Goal: Task Accomplishment & Management: Complete application form

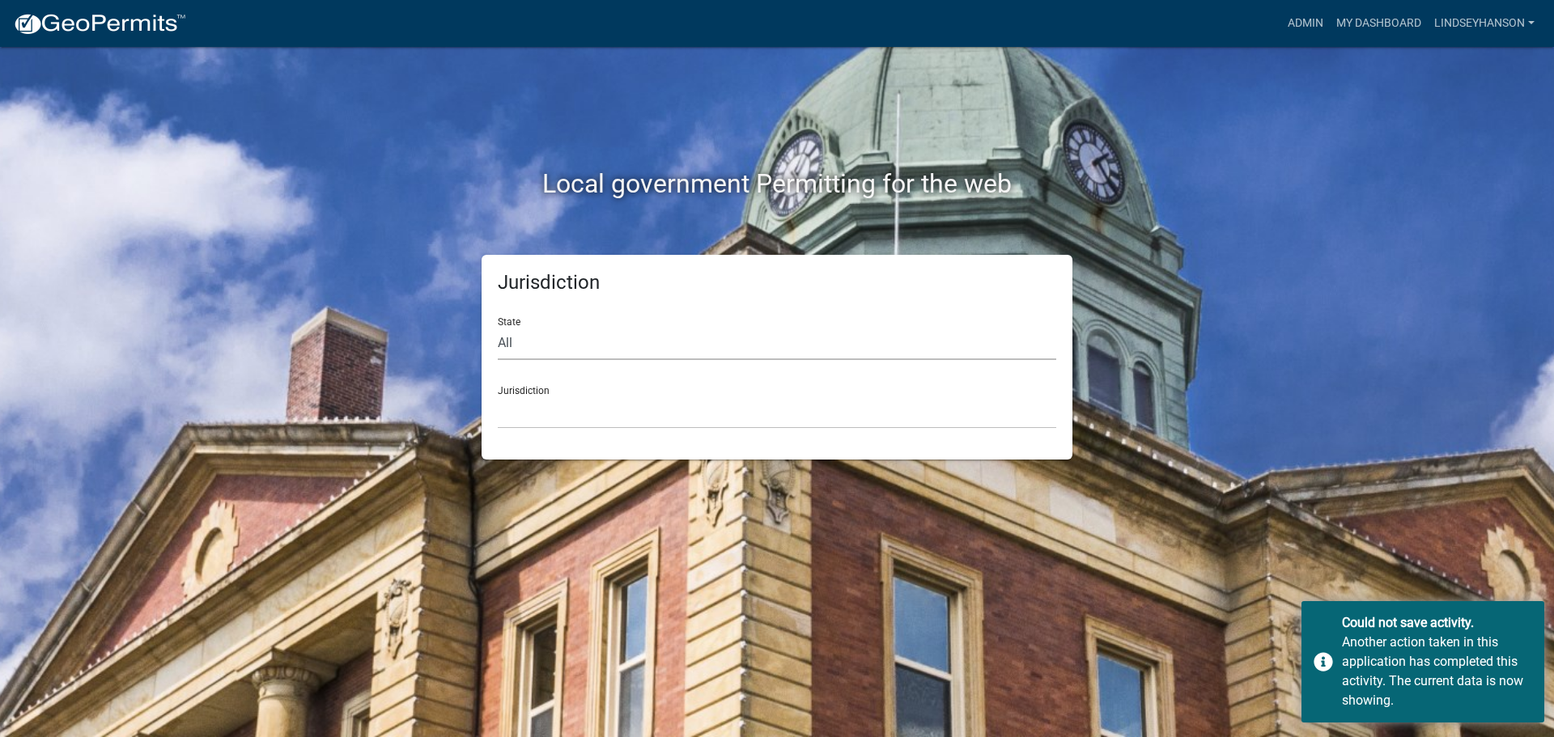
click at [650, 349] on select "All Colorado Georgia Indiana Iowa Kansas Minnesota Ohio South Carolina Wisconsin" at bounding box center [777, 343] width 558 height 33
select select "[US_STATE]"
click at [498, 327] on select "All Colorado Georgia Indiana Iowa Kansas Minnesota Ohio South Carolina Wisconsin" at bounding box center [777, 343] width 558 height 33
click at [612, 425] on select "Becker County, Minnesota Benton County, Minnesota Carlton County, Minnesota Cit…" at bounding box center [777, 412] width 558 height 33
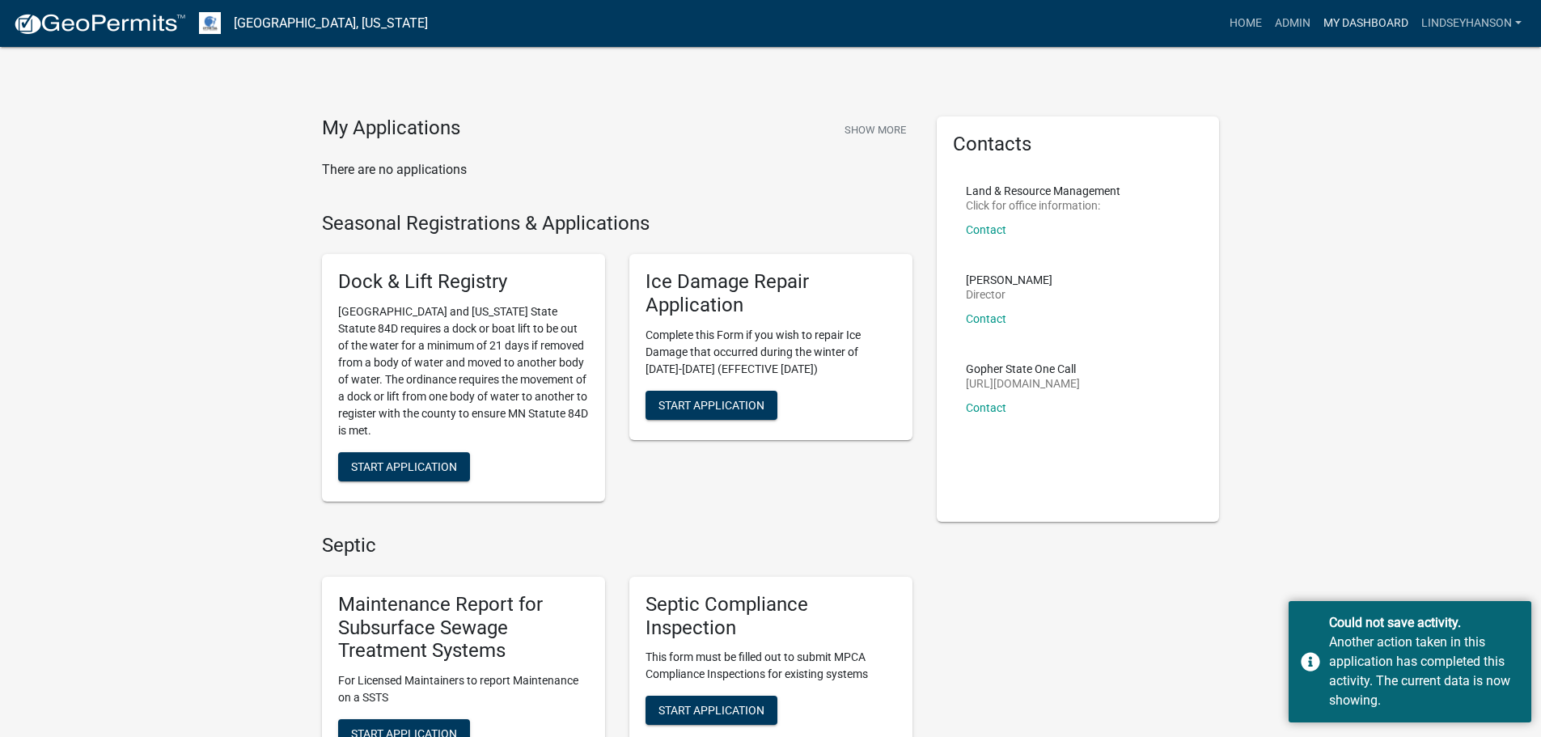
click at [1344, 32] on link "My Dashboard" at bounding box center [1366, 23] width 98 height 31
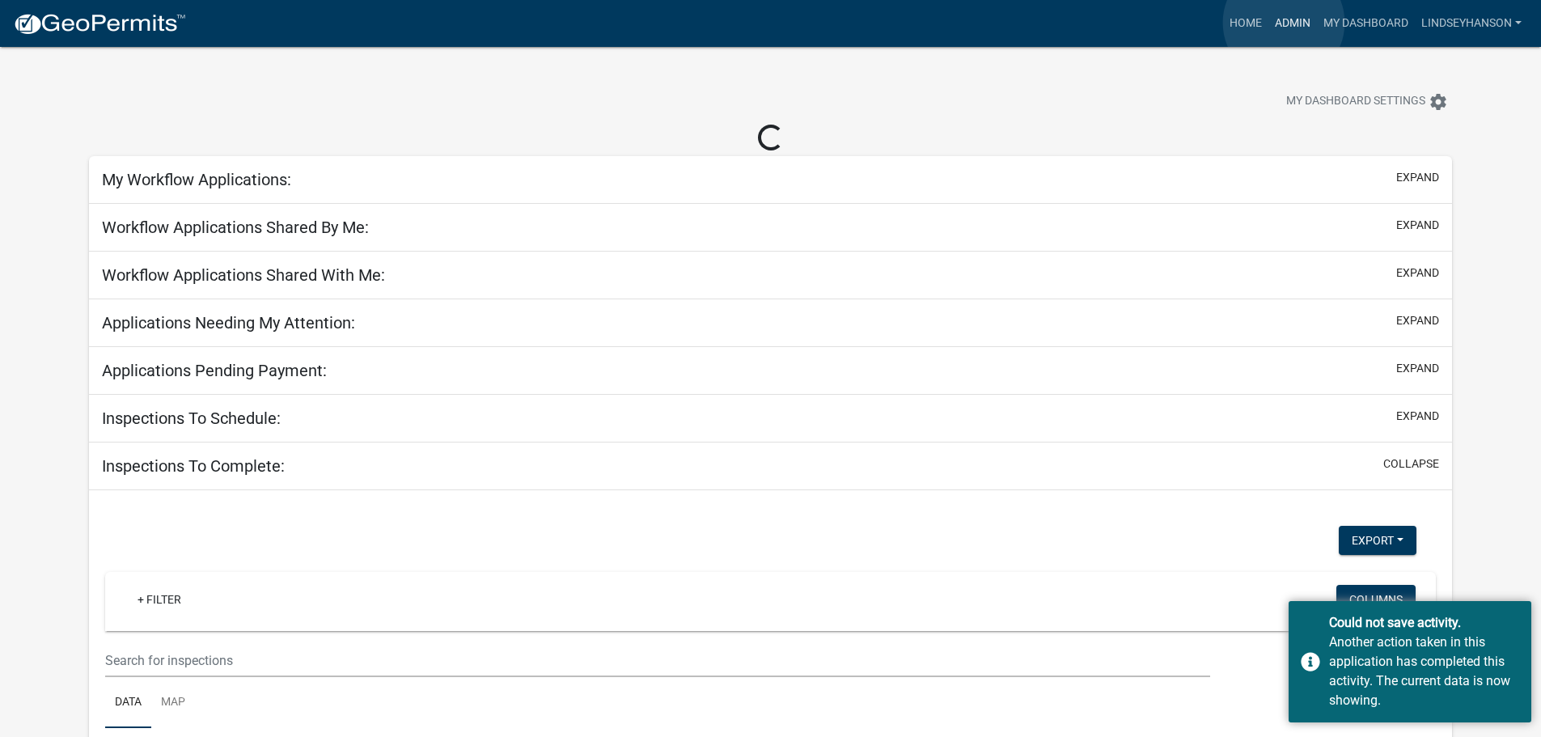
click at [1284, 23] on link "Admin" at bounding box center [1293, 23] width 49 height 31
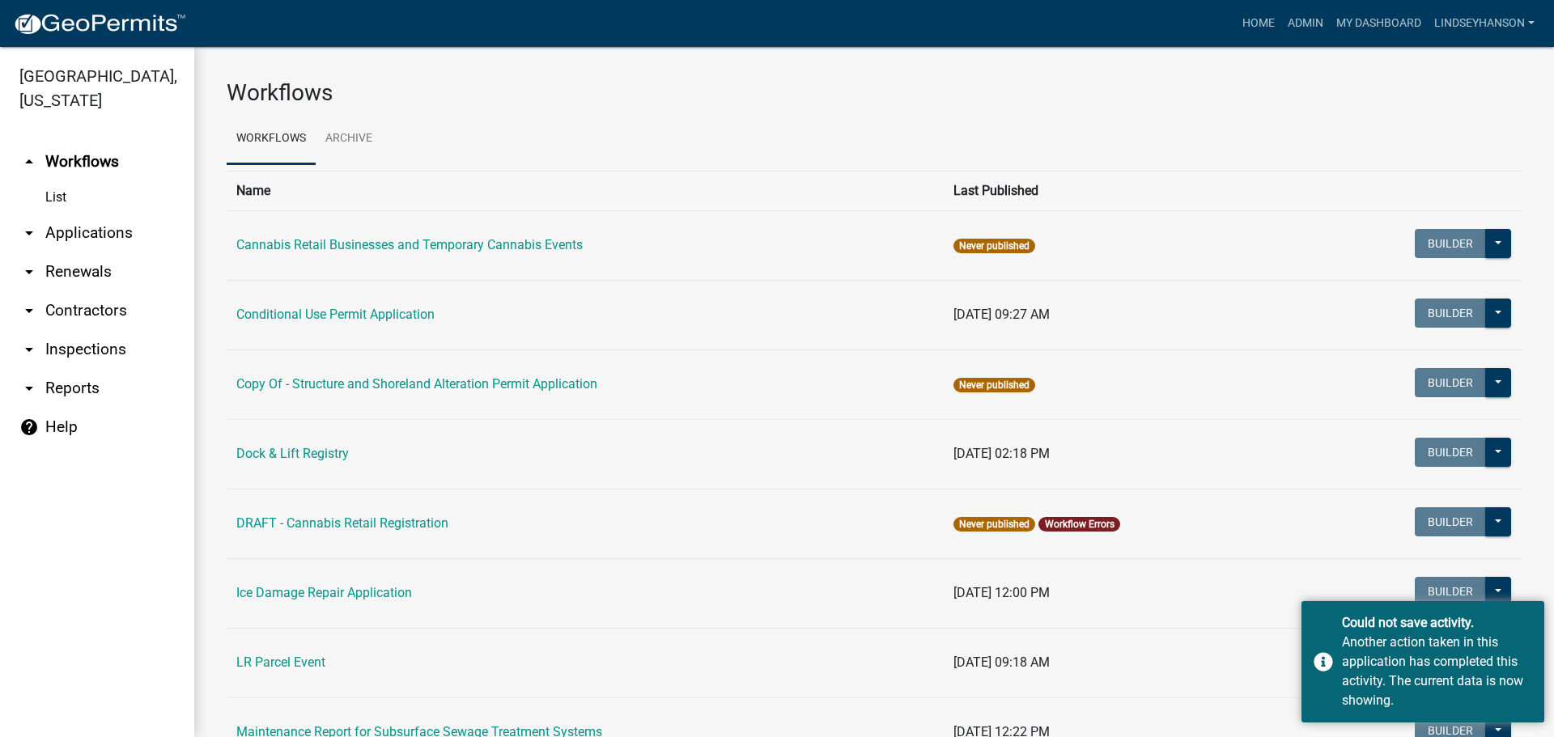
click at [145, 240] on link "arrow_drop_down Applications" at bounding box center [97, 233] width 194 height 39
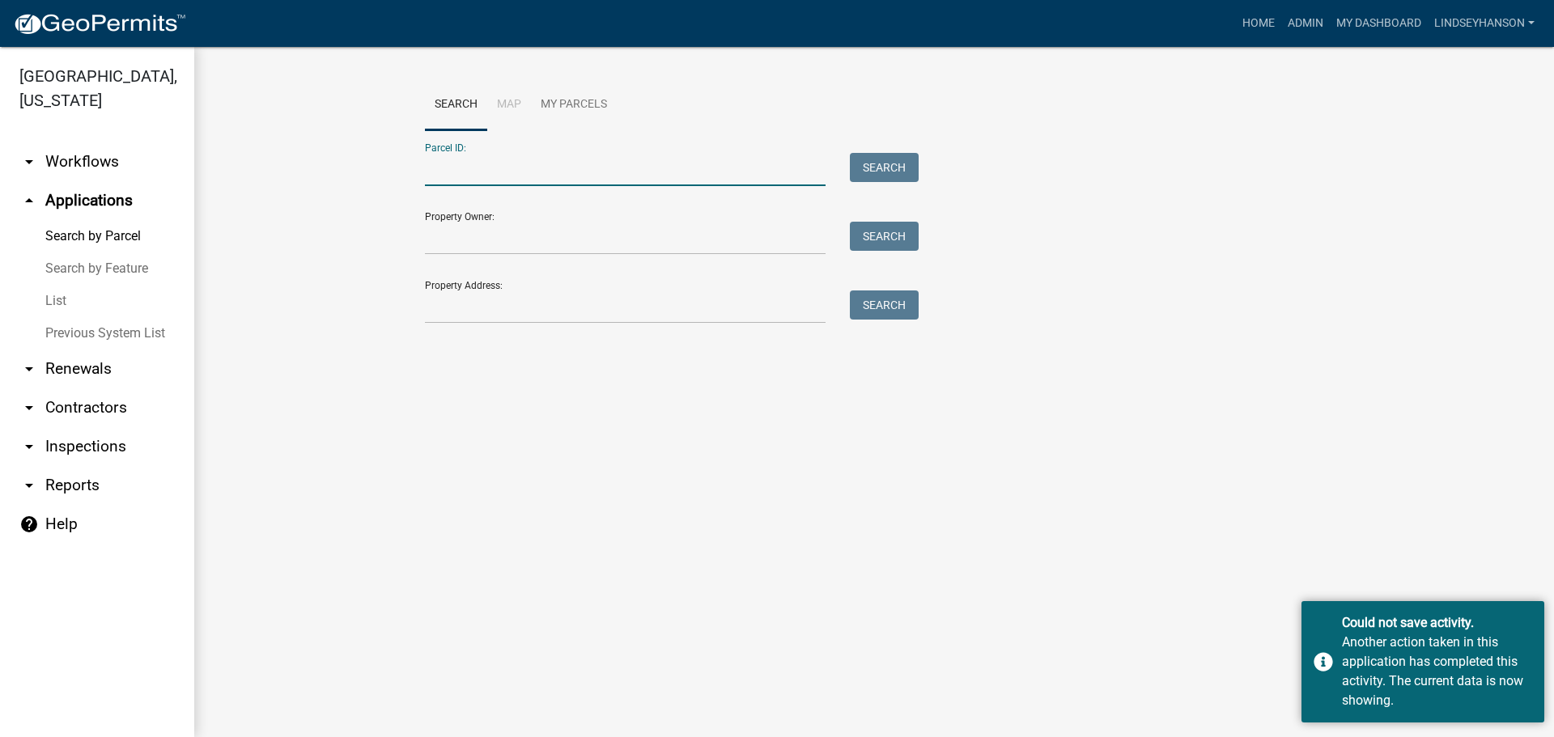
click at [524, 159] on input "Parcel ID:" at bounding box center [625, 169] width 401 height 33
paste input "16000991095000"
type input "16000991095000"
click at [894, 164] on button "Search" at bounding box center [884, 167] width 69 height 29
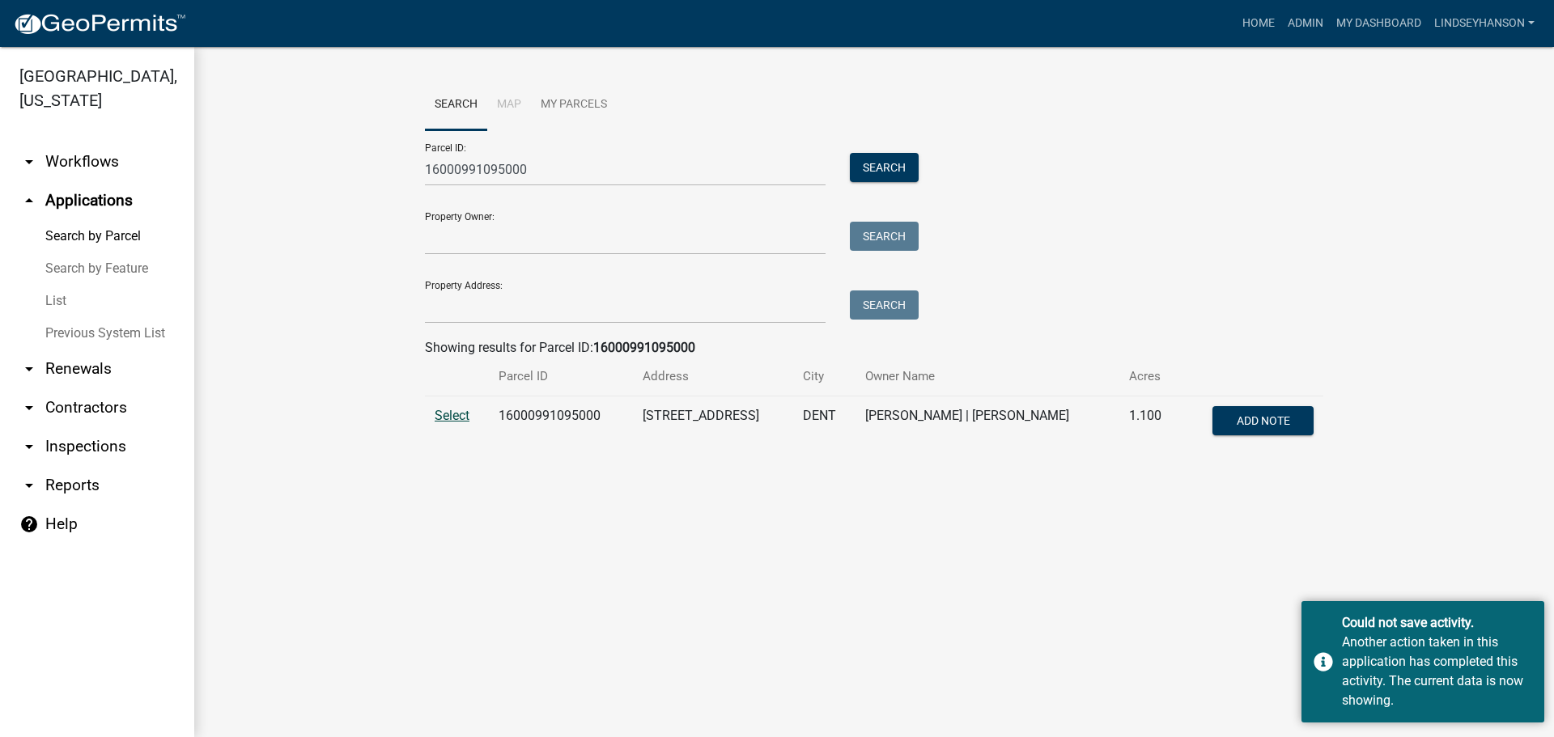
click at [455, 418] on span "Select" at bounding box center [452, 415] width 35 height 15
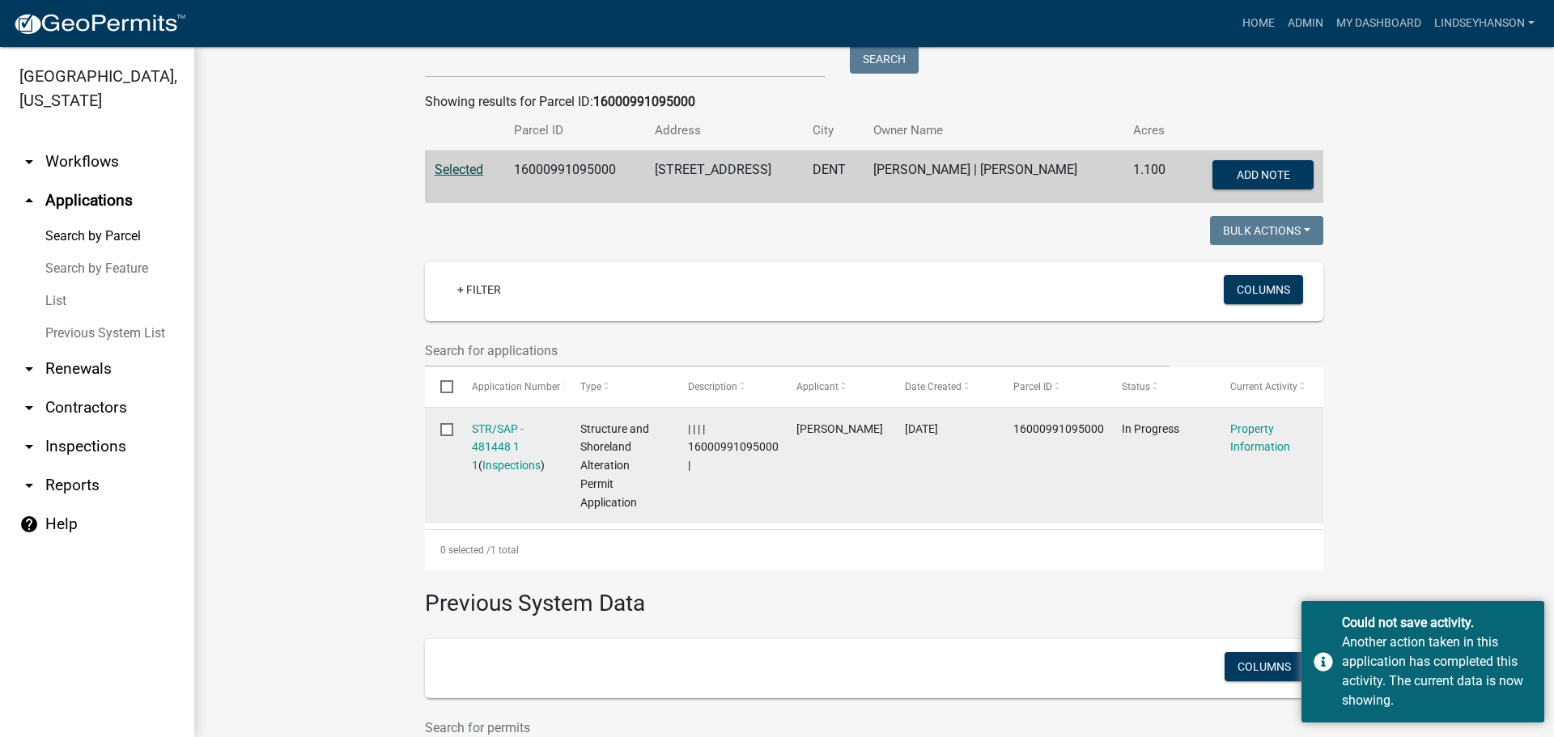
scroll to position [408, 0]
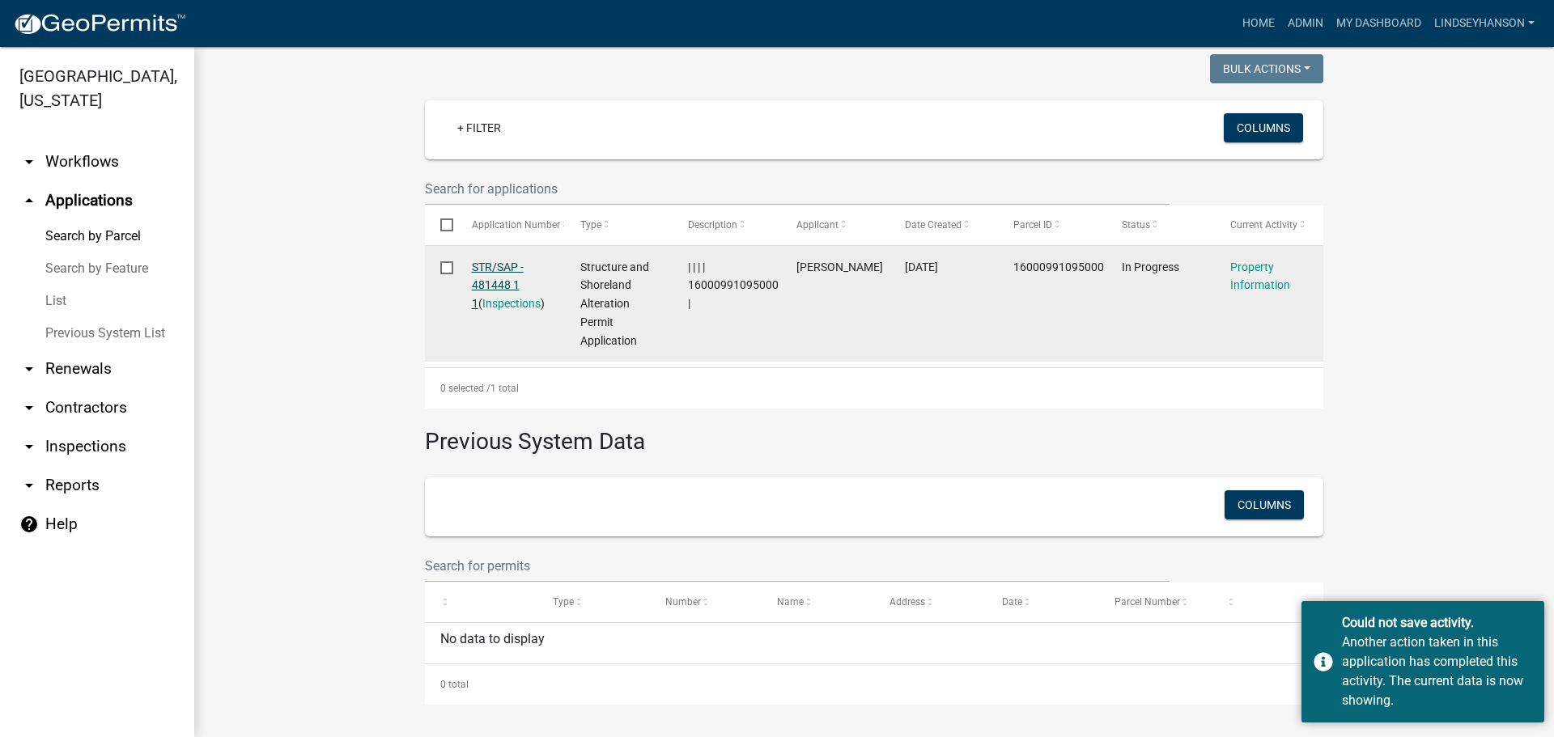
click at [481, 263] on link "STR/SAP - 481448 1 1" at bounding box center [498, 286] width 52 height 50
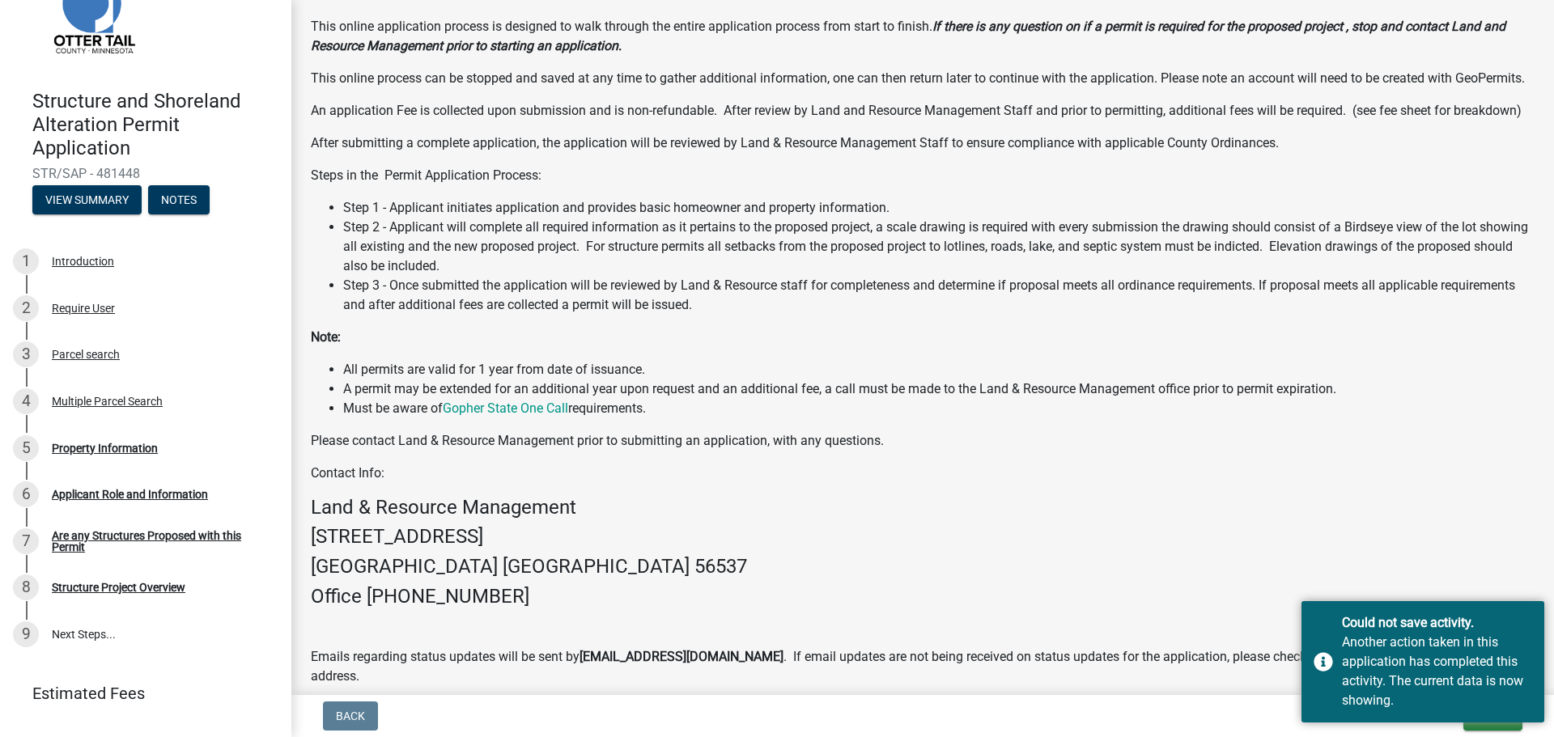
scroll to position [89, 0]
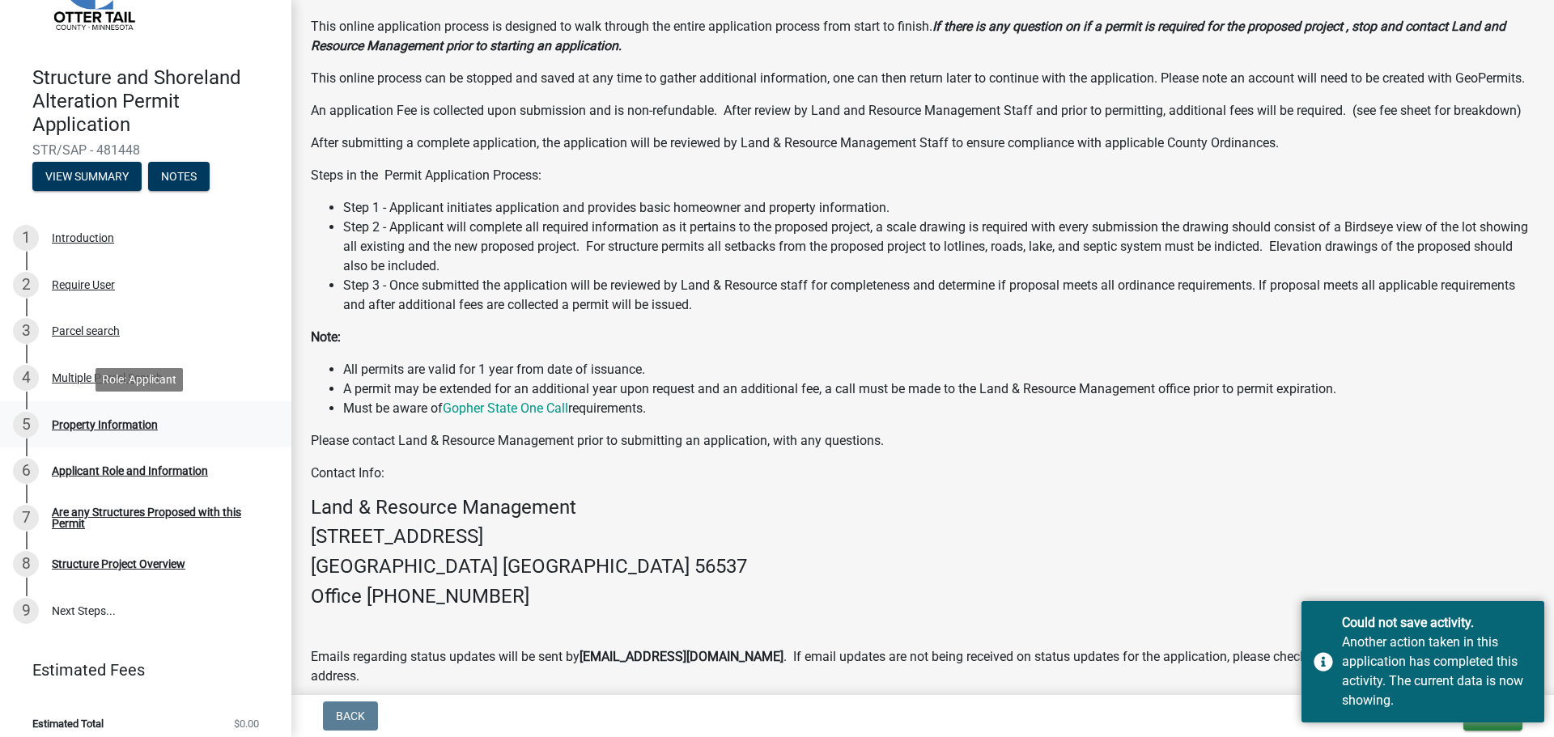
click at [110, 415] on div "5 Property Information" at bounding box center [139, 425] width 252 height 26
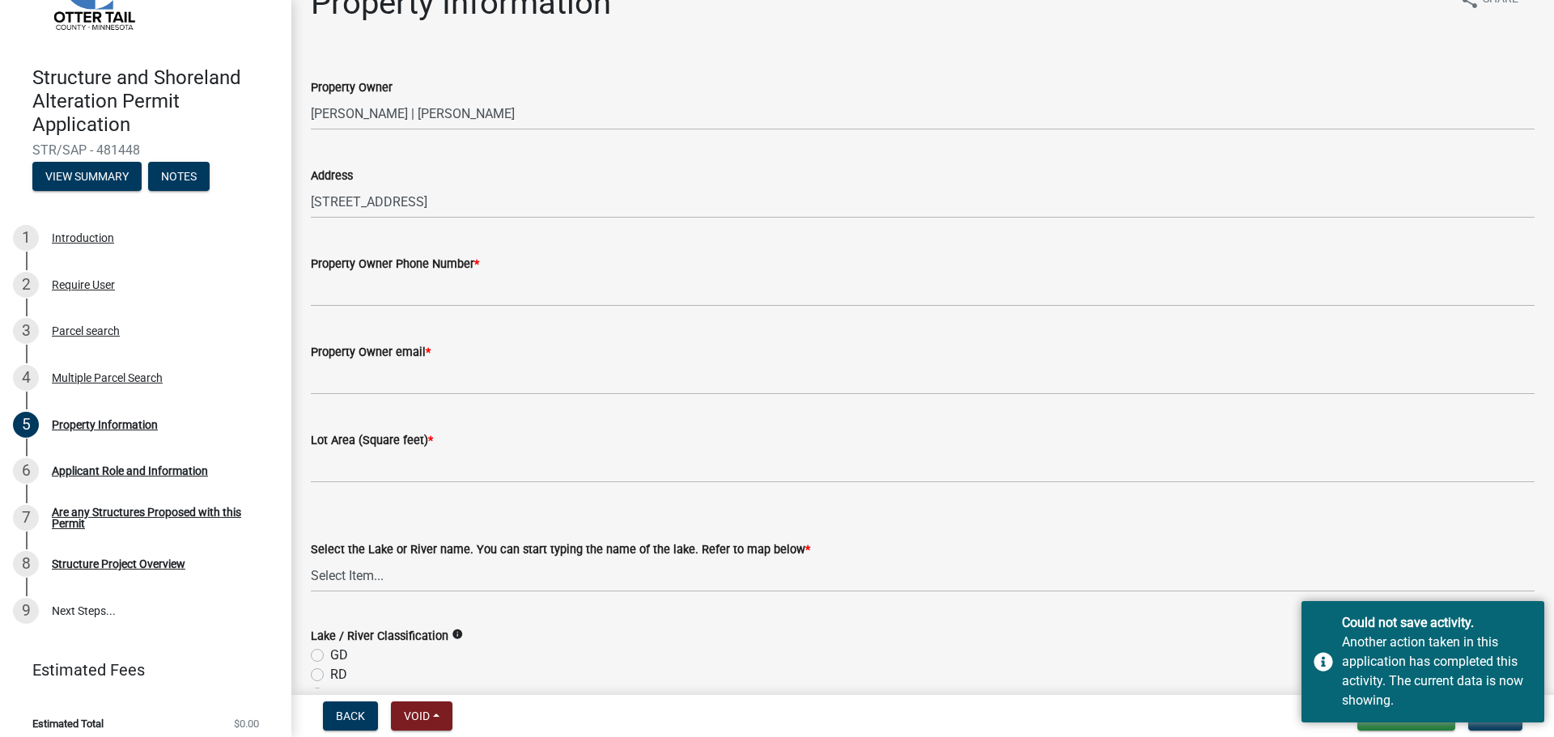
scroll to position [0, 0]
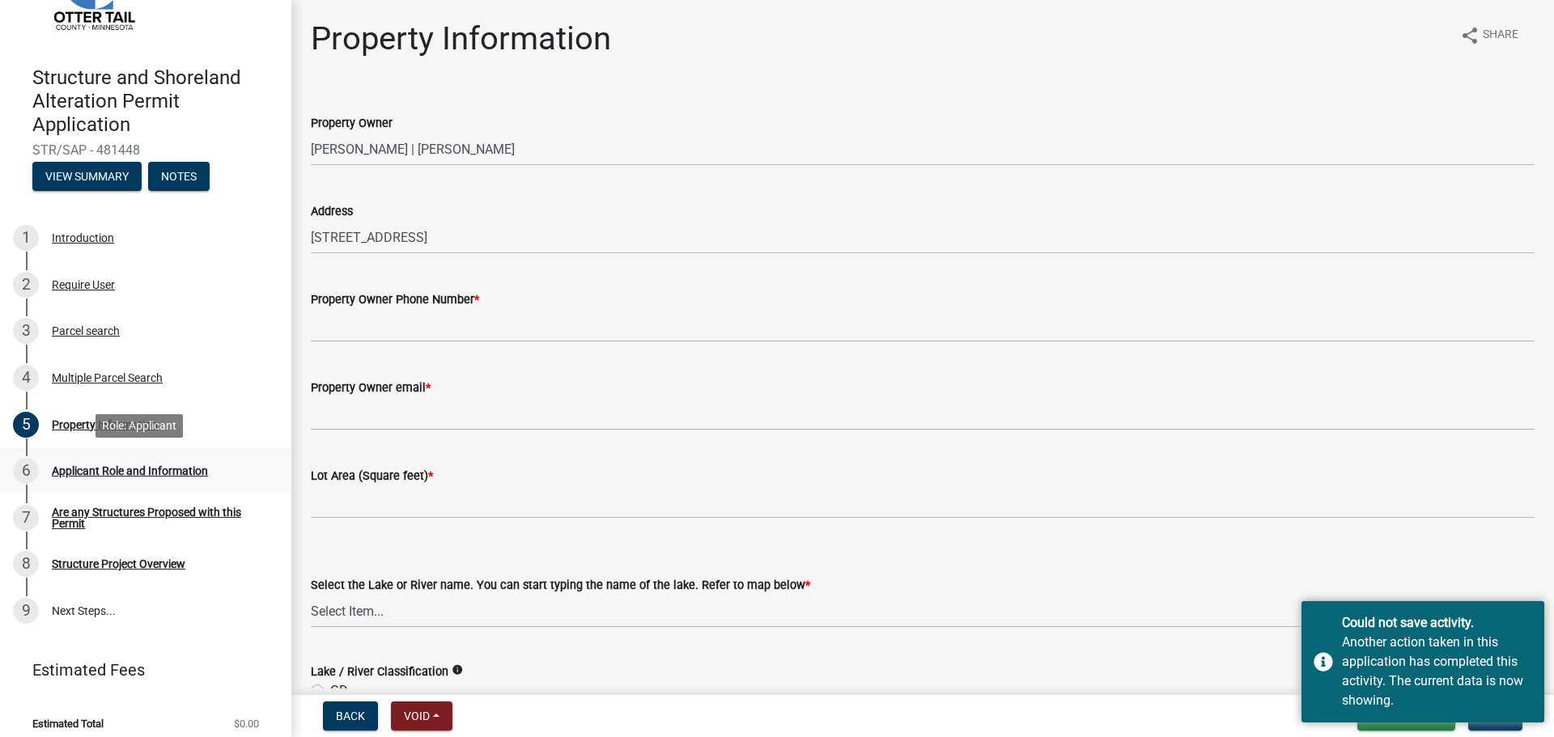
click at [202, 477] on div "Applicant Role and Information" at bounding box center [130, 470] width 156 height 11
click at [180, 530] on div "7 Are any Structures Proposed with this Permit" at bounding box center [139, 518] width 252 height 26
click at [146, 570] on div "Structure Project Overview" at bounding box center [119, 563] width 134 height 11
click at [115, 427] on div "Property Information" at bounding box center [105, 424] width 106 height 11
click at [89, 181] on button "View Summary" at bounding box center [86, 176] width 109 height 29
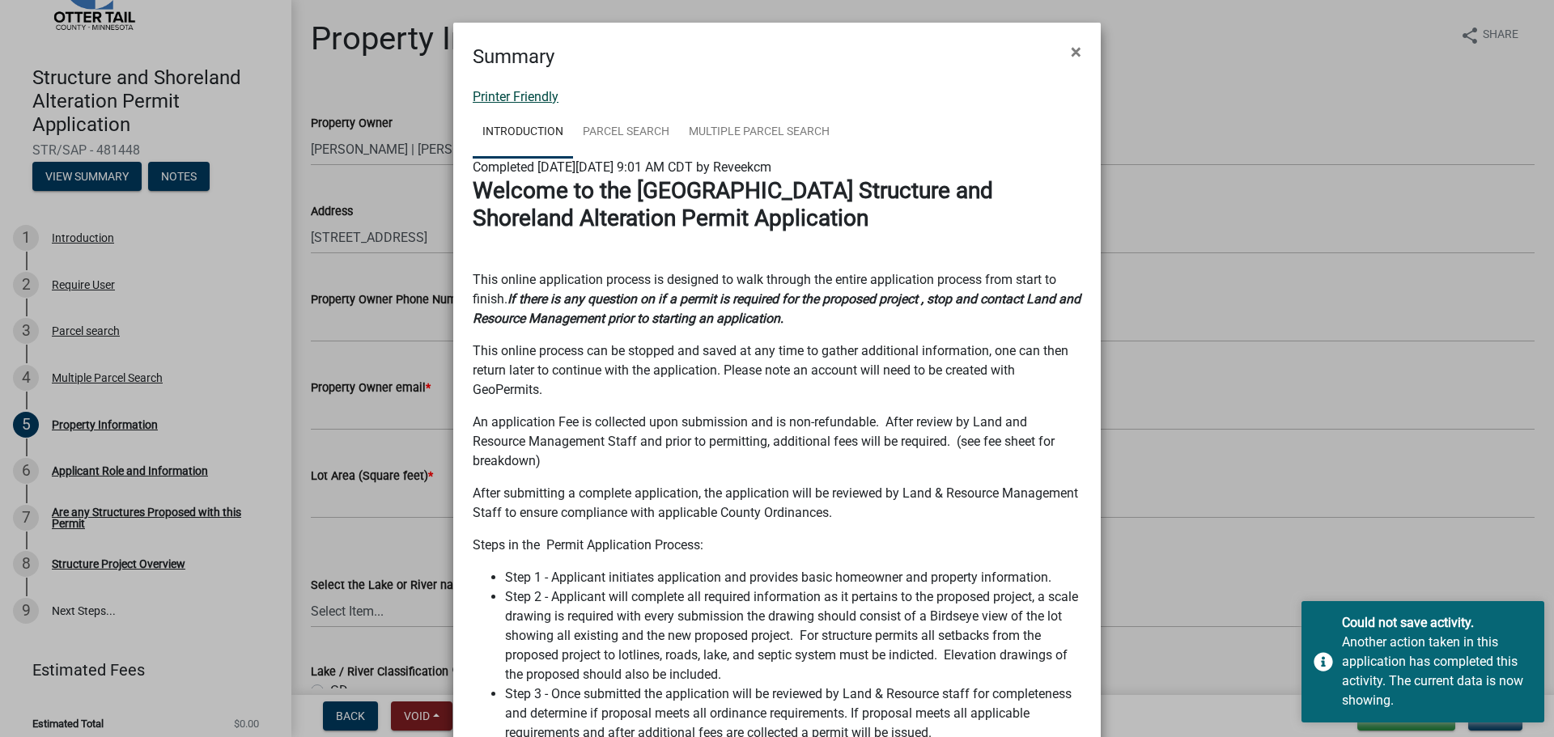
click at [525, 95] on link "Printer Friendly" at bounding box center [516, 96] width 86 height 15
click at [1070, 57] on span "×" at bounding box center [1075, 51] width 11 height 23
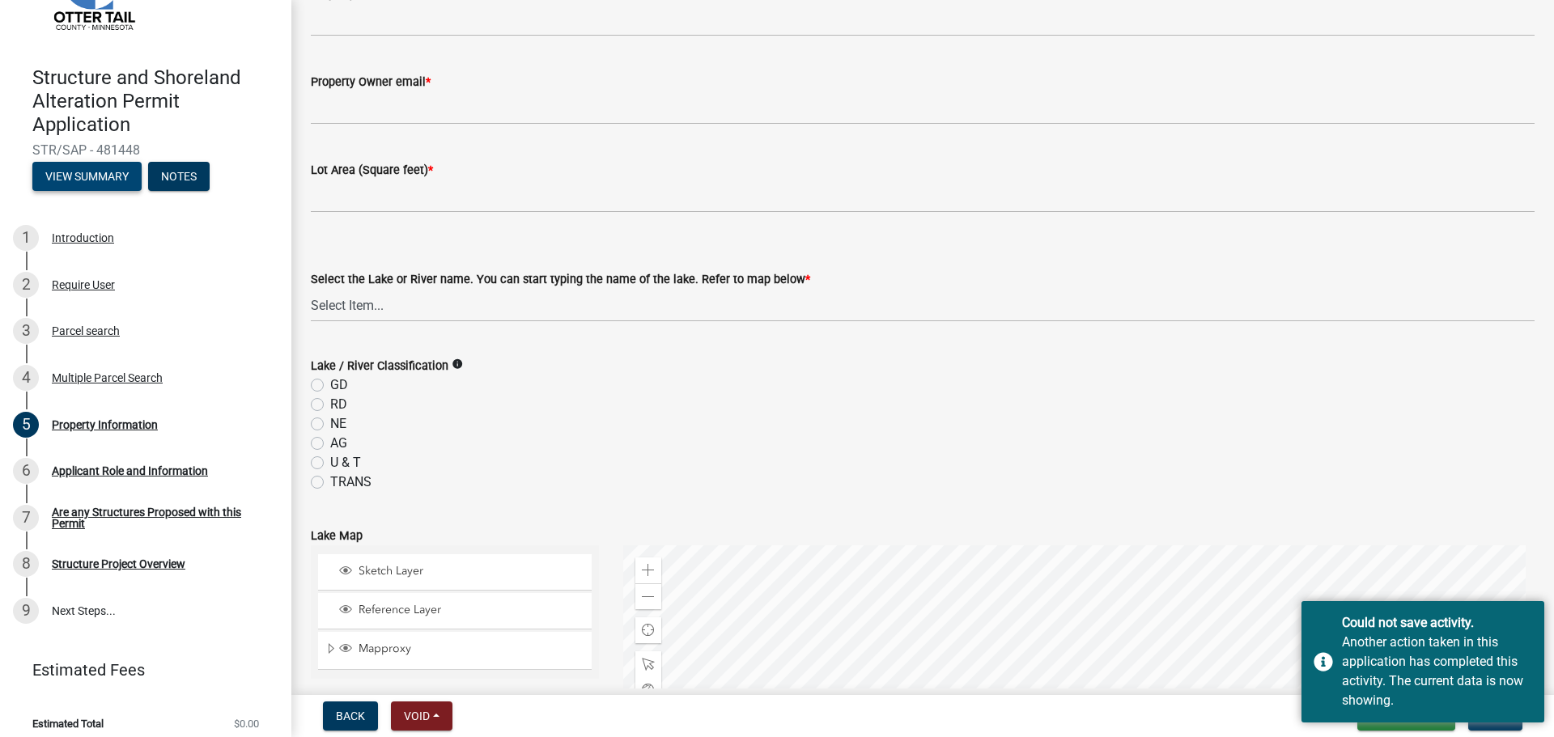
scroll to position [405, 0]
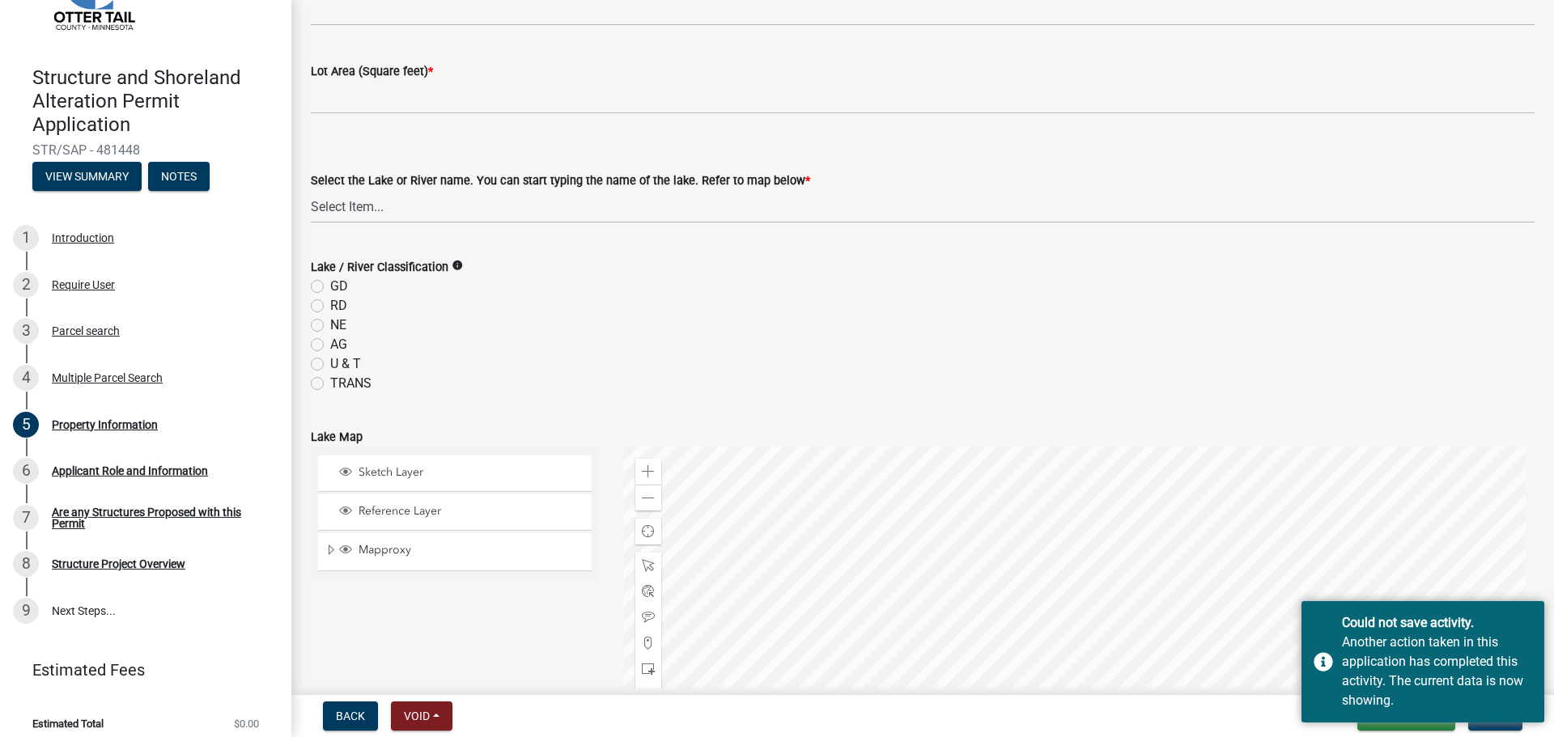
click at [330, 307] on label "RD" at bounding box center [338, 305] width 17 height 19
click at [330, 307] on input "RD" at bounding box center [335, 301] width 11 height 11
radio input "true"
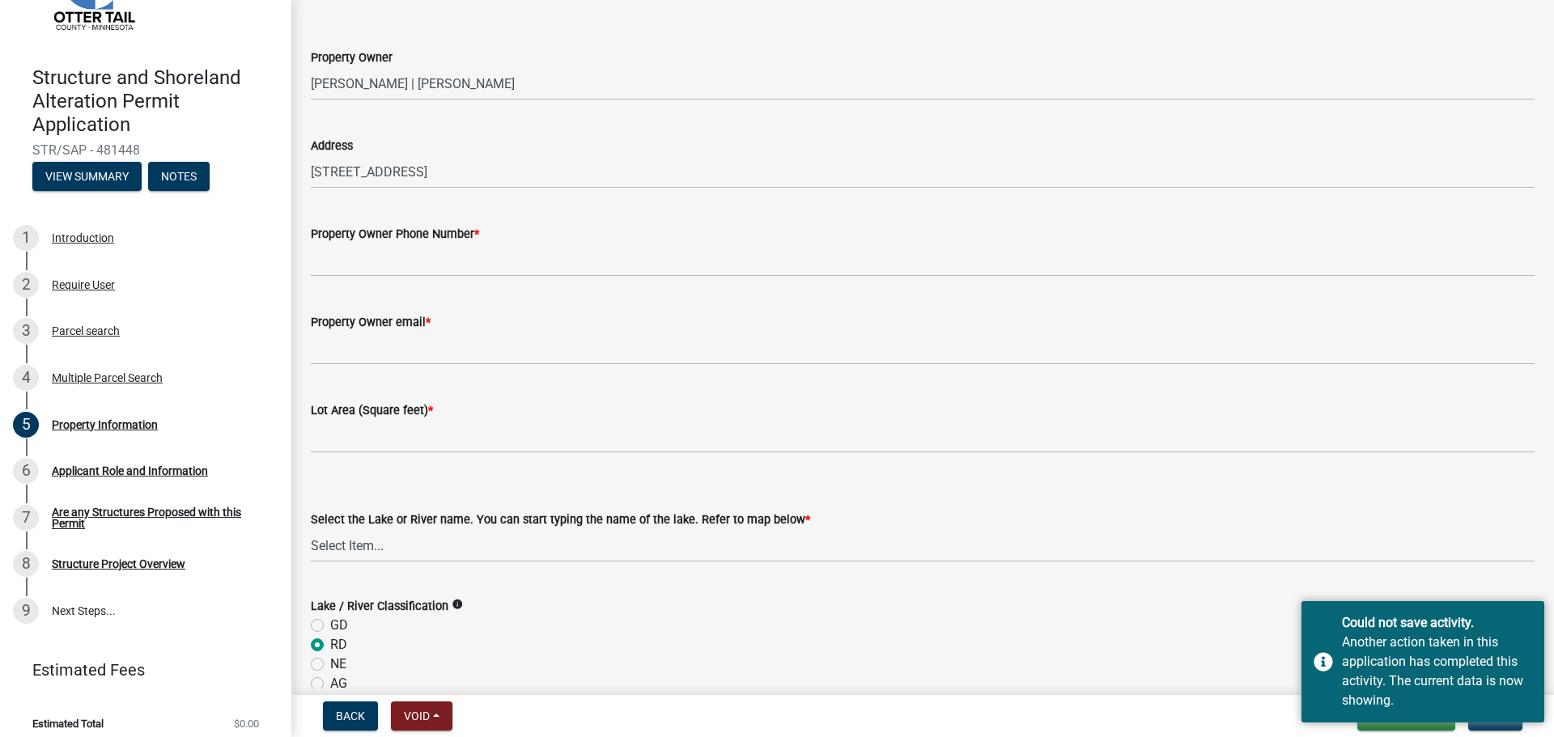
scroll to position [0, 0]
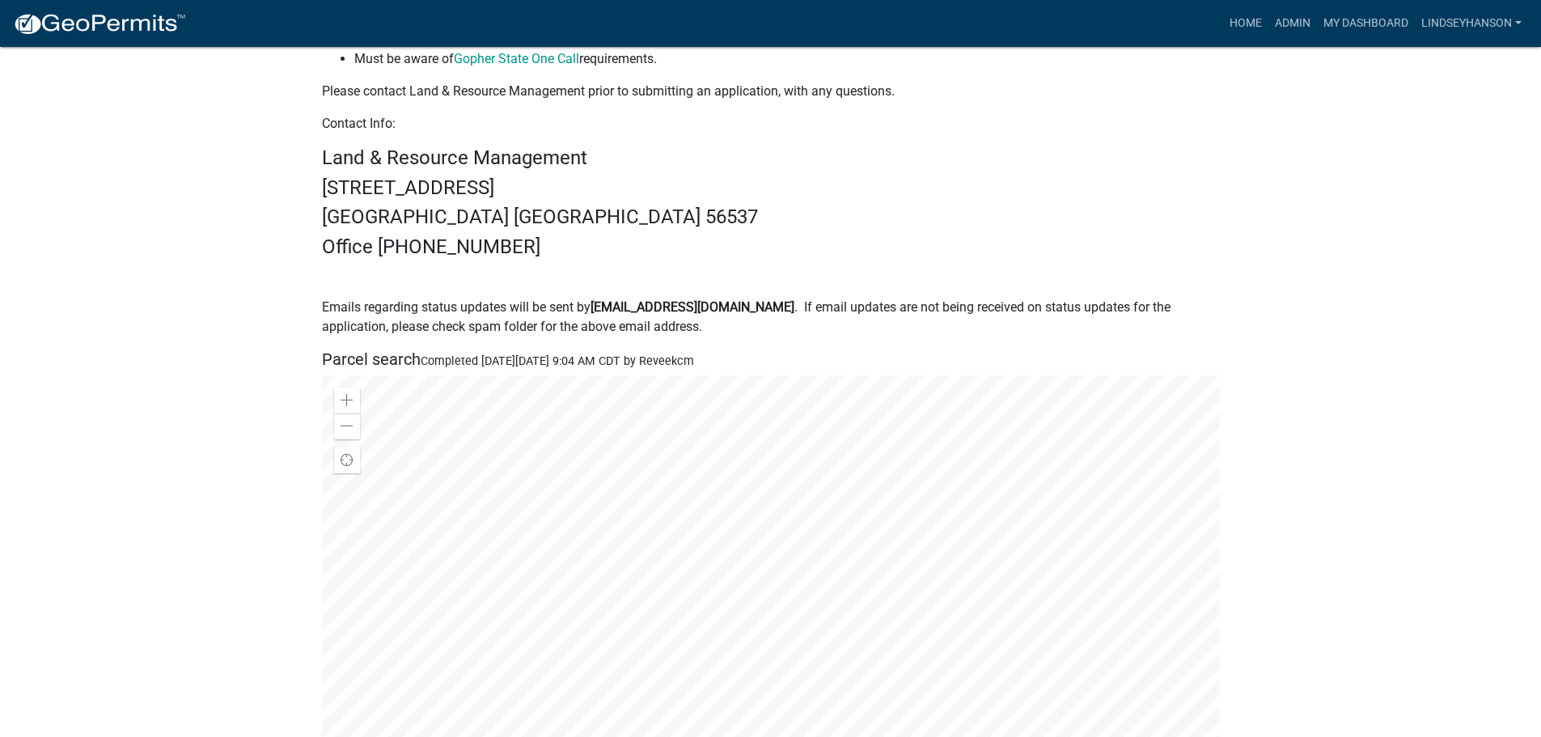
scroll to position [1295, 0]
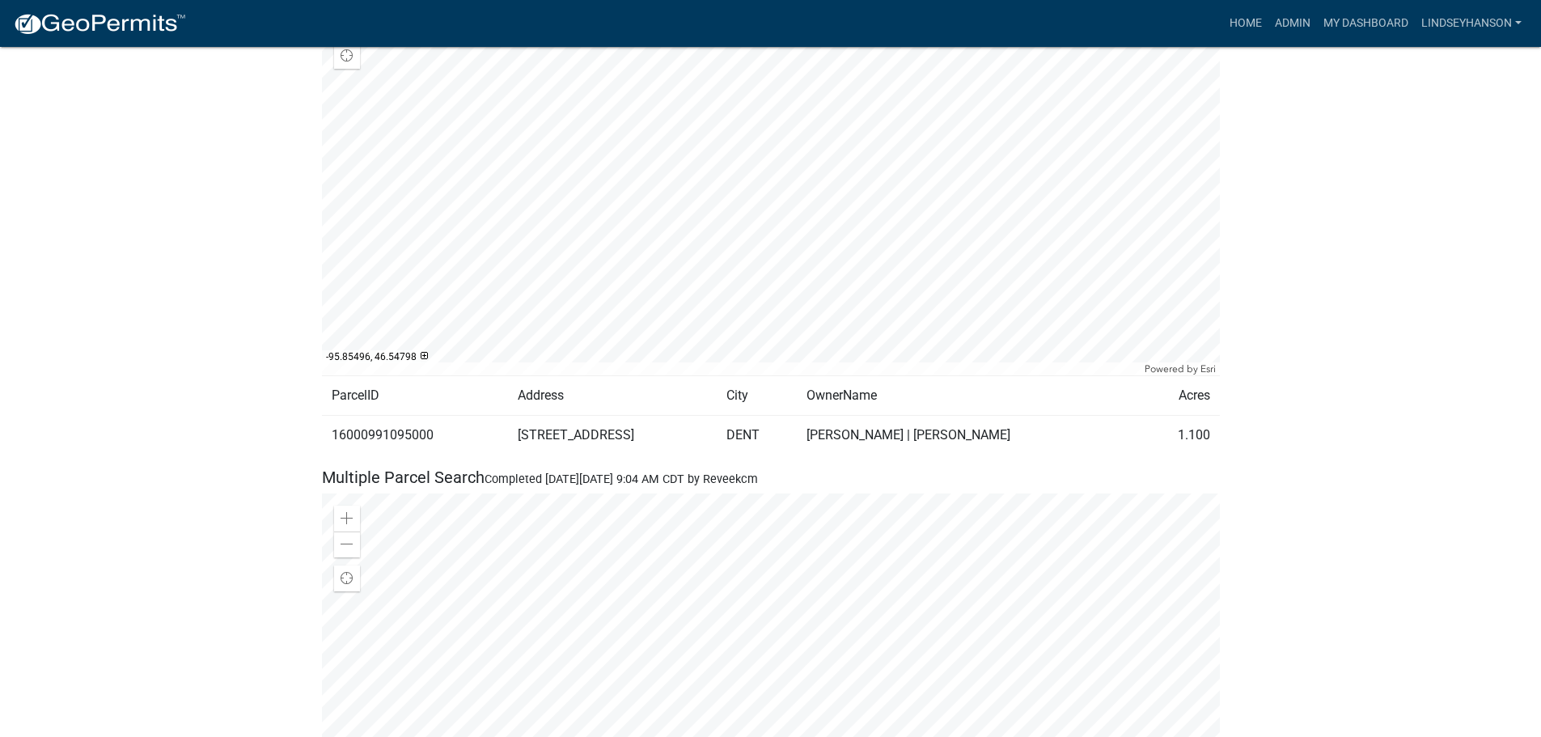
click at [392, 415] on td "16000991095000" at bounding box center [415, 435] width 186 height 40
copy td "16000991095000"
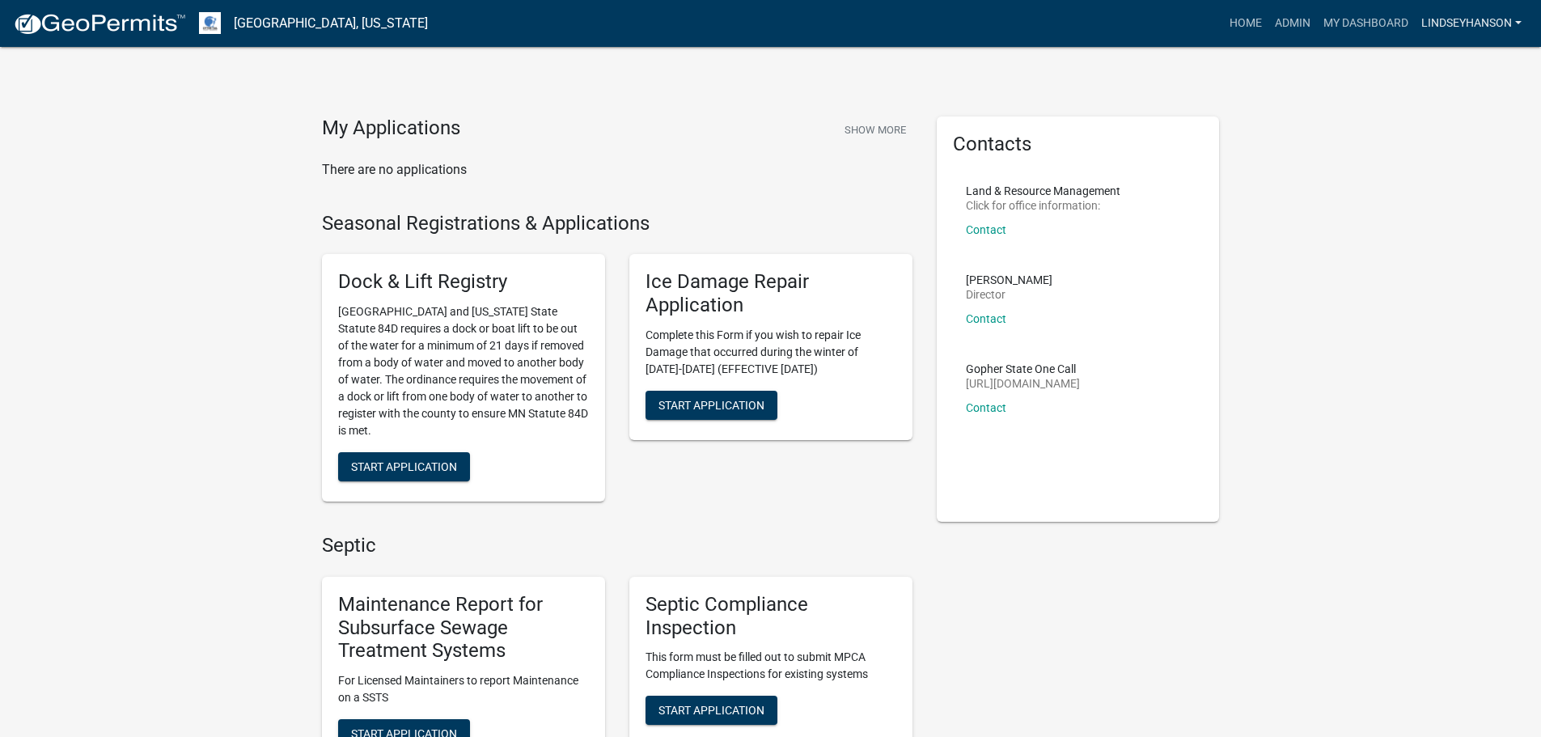
click at [1489, 33] on link "Lindseyhanson" at bounding box center [1471, 23] width 113 height 31
click at [1479, 28] on link "Lindseyhanson" at bounding box center [1471, 23] width 113 height 31
click at [1454, 159] on link "Logout" at bounding box center [1463, 157] width 129 height 39
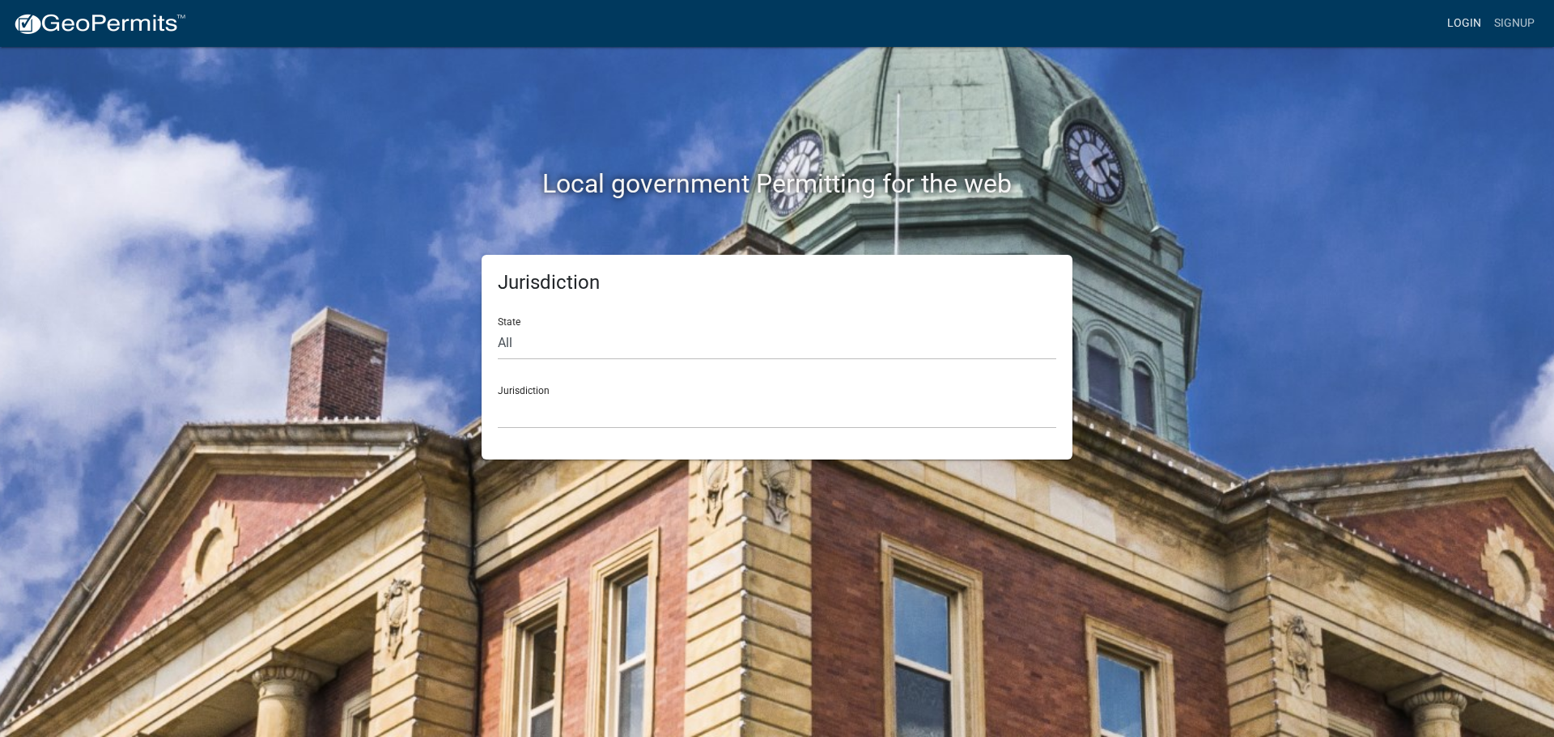
click at [1464, 19] on link "Login" at bounding box center [1463, 23] width 47 height 31
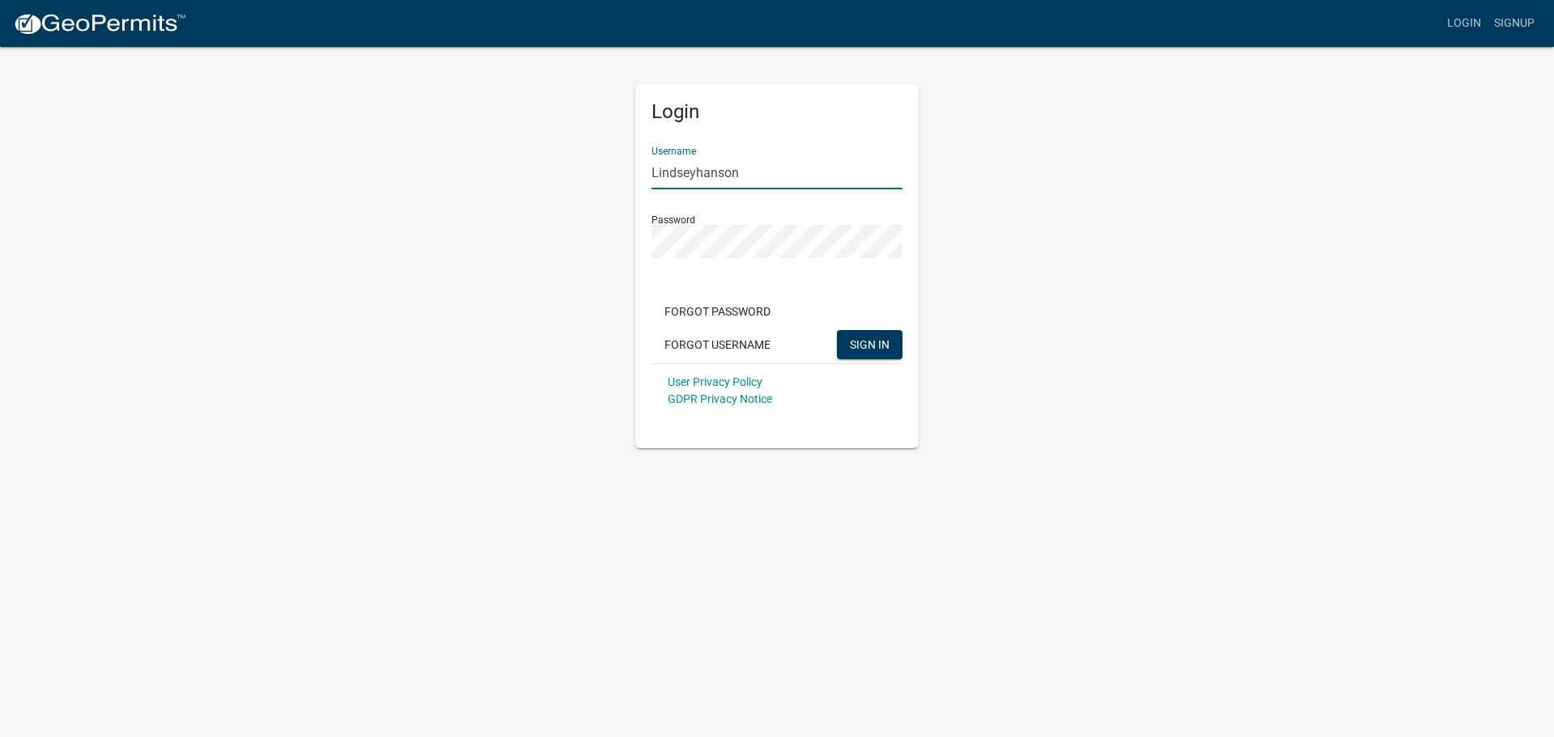
drag, startPoint x: 762, startPoint y: 180, endPoint x: 555, endPoint y: 179, distance: 207.1
click at [555, 179] on div "Login Username [PERSON_NAME] Password Forgot Password Forgot Username SIGN IN U…" at bounding box center [777, 246] width 922 height 403
type input "Reveekcm"
click at [1173, 224] on div "Login Username Reveekcm Password Forgot Password Forgot Username SIGN IN User P…" at bounding box center [777, 246] width 922 height 403
click at [580, 360] on div "Login Username Reveekcm Password Forgot Password Forgot Username SIGN IN User P…" at bounding box center [777, 246] width 922 height 403
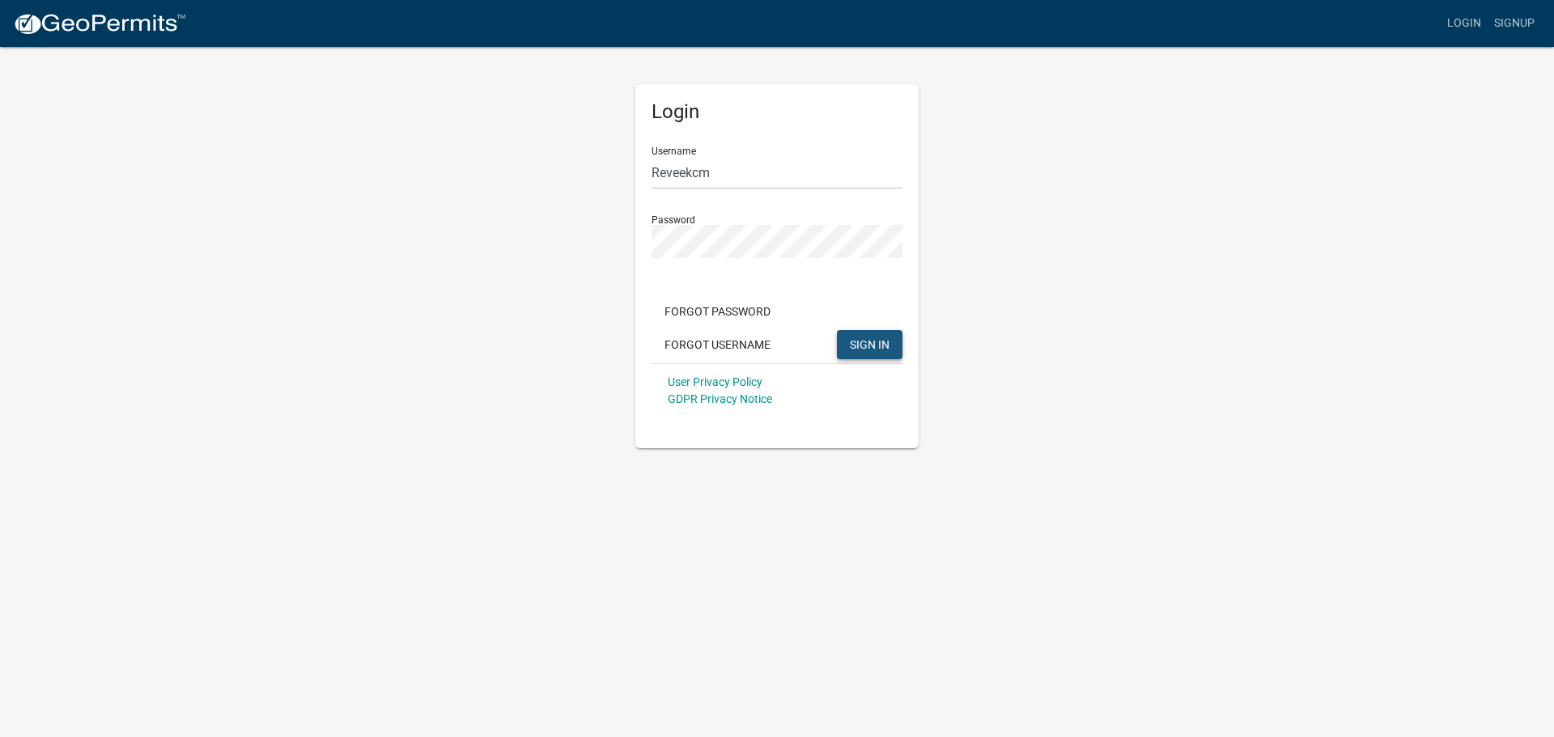
click at [893, 340] on button "SIGN IN" at bounding box center [870, 344] width 66 height 29
click at [1068, 236] on div "Login Username Reveekcm Password Forgot Password Forgot Username SIGN IN User P…" at bounding box center [777, 246] width 922 height 403
click at [876, 341] on span "SIGN IN" at bounding box center [870, 343] width 40 height 13
click at [745, 310] on button "Forgot Password" at bounding box center [717, 311] width 132 height 29
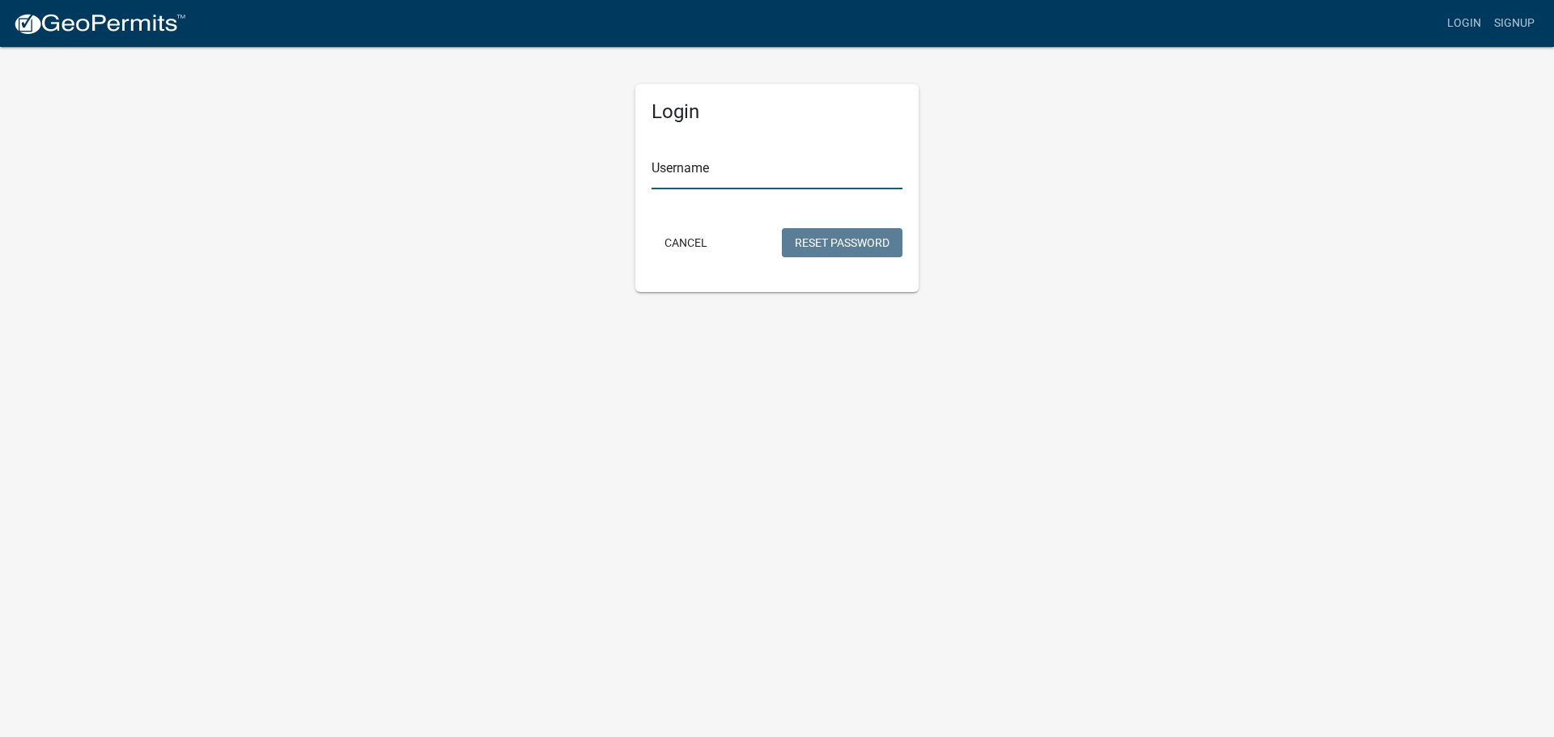
click at [774, 168] on input "Username" at bounding box center [776, 172] width 251 height 33
type input "Reveekcm"
click at [839, 241] on button "Reset Password" at bounding box center [842, 242] width 121 height 29
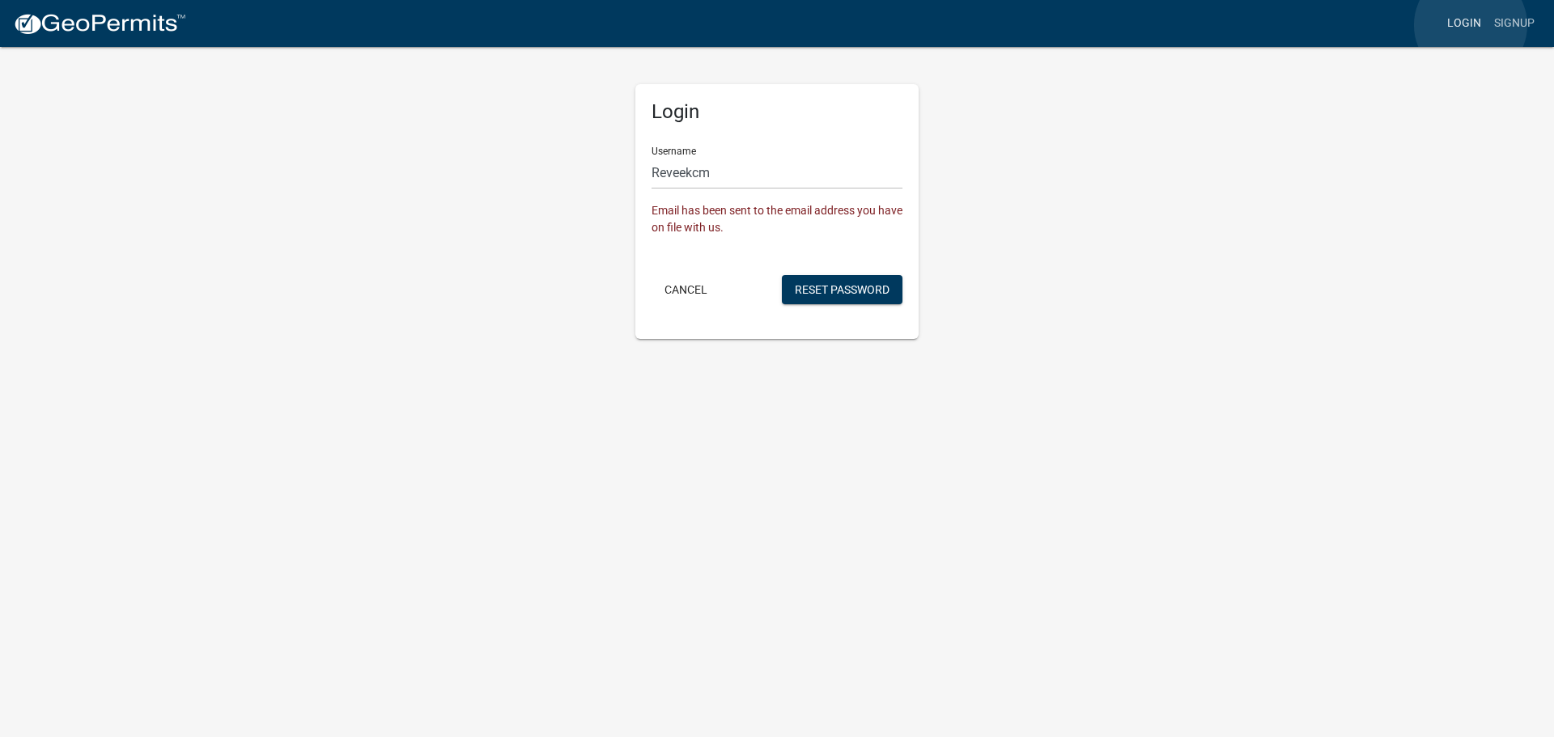
click at [1470, 25] on link "Login" at bounding box center [1463, 23] width 47 height 31
click at [125, 17] on img at bounding box center [99, 24] width 173 height 24
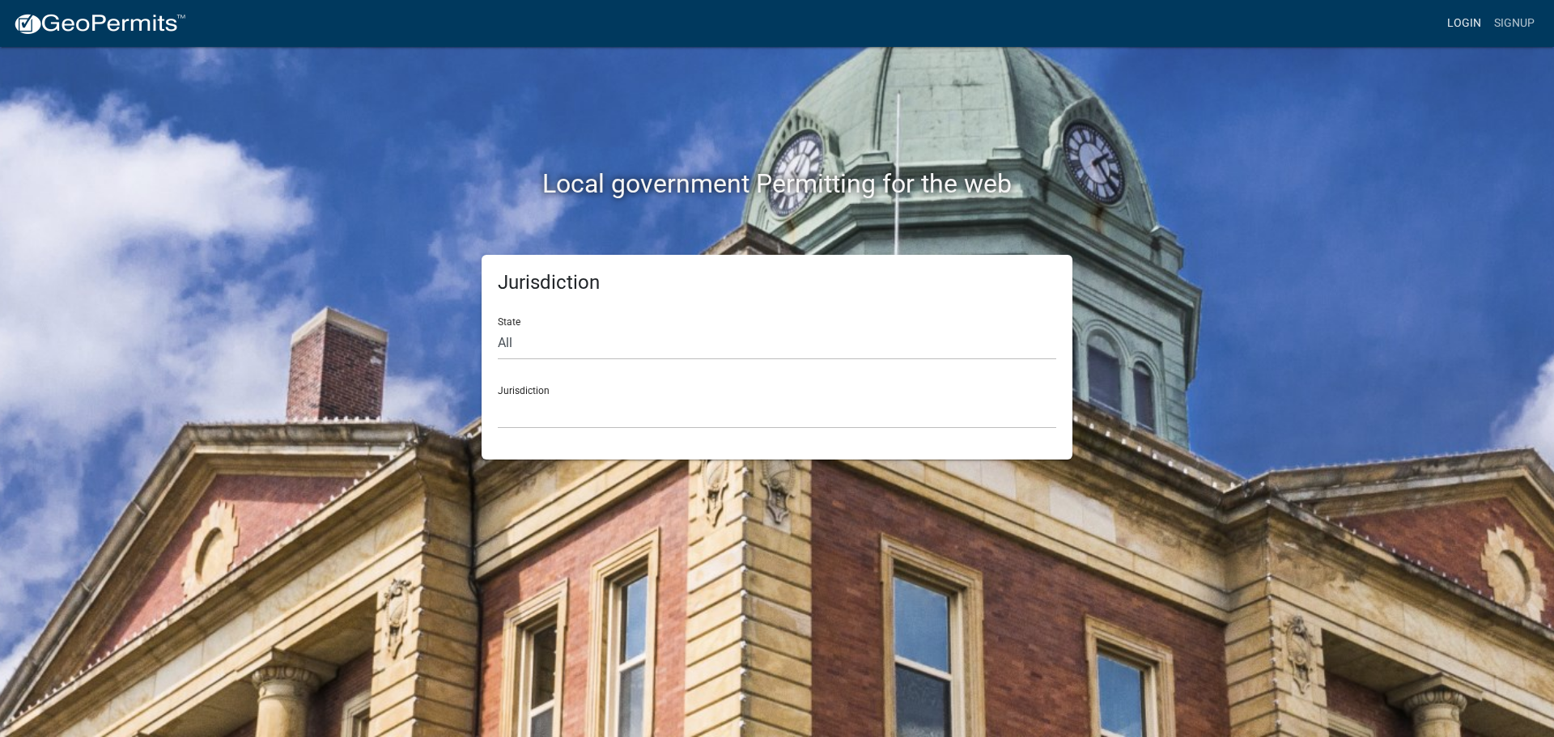
click at [1473, 26] on link "Login" at bounding box center [1463, 23] width 47 height 31
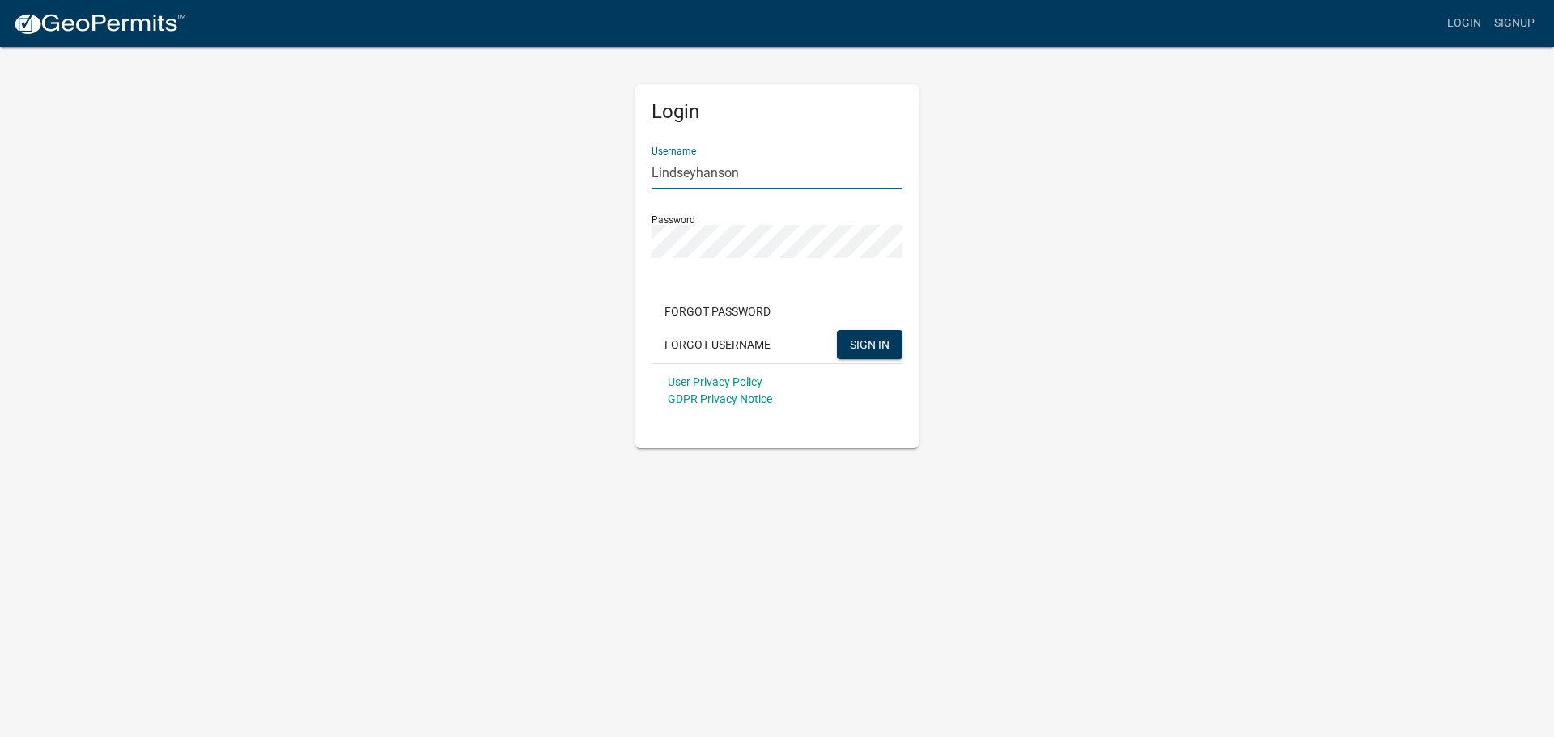
drag, startPoint x: 761, startPoint y: 173, endPoint x: 465, endPoint y: 146, distance: 296.5
click at [465, 146] on div "Login Username [PERSON_NAME] Password Forgot Password Forgot Username SIGN IN U…" at bounding box center [777, 246] width 922 height 403
type input "Reveekcm"
click at [367, 358] on div "Login Username Reveekcm Password Forgot Password Forgot Username SIGN IN User P…" at bounding box center [777, 246] width 922 height 403
click at [880, 338] on span "SIGN IN" at bounding box center [870, 343] width 40 height 13
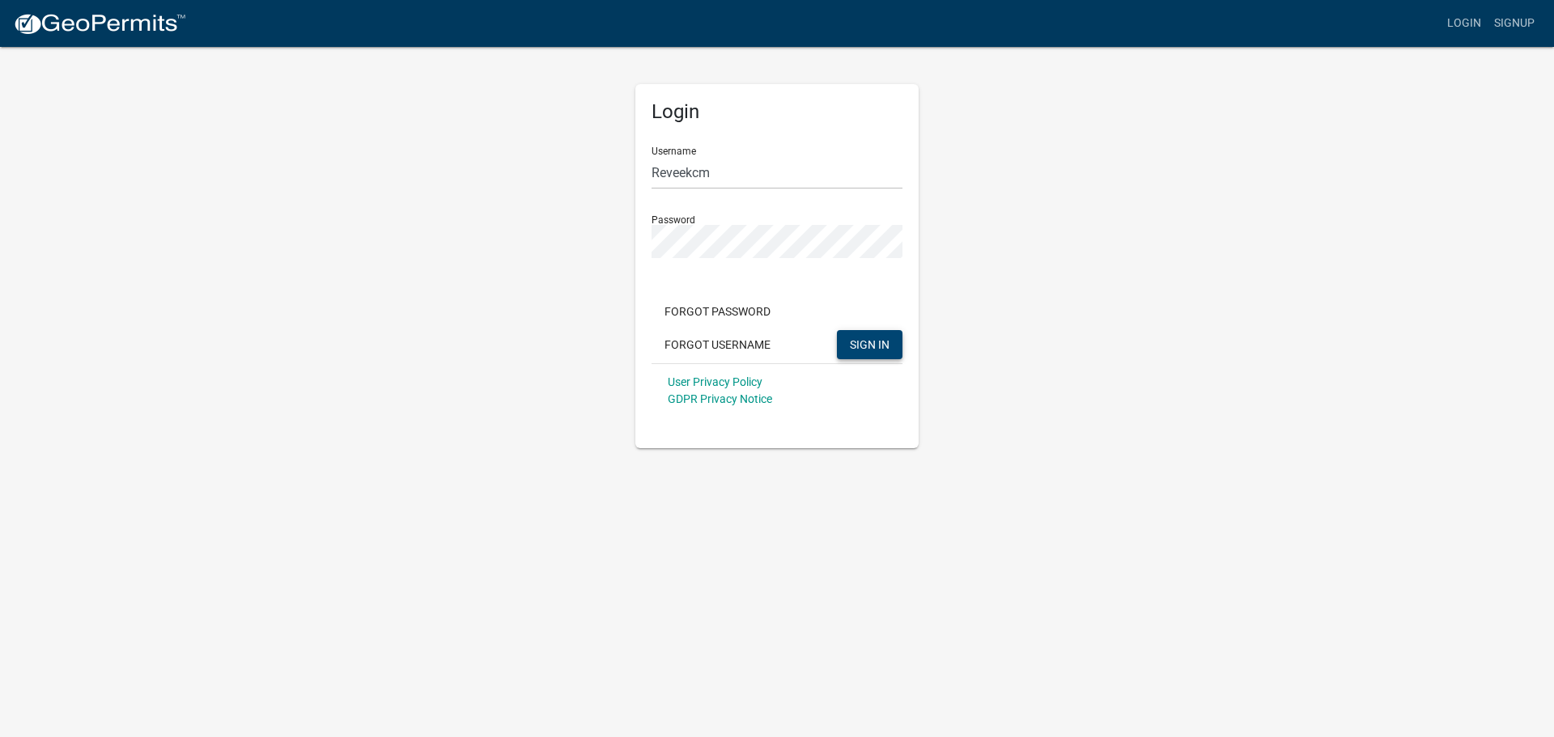
click at [1163, 225] on div "Login Username Reveekcm Password Forgot Password Forgot Username SIGN IN User P…" at bounding box center [777, 246] width 922 height 403
click at [860, 340] on span "SIGN IN" at bounding box center [870, 343] width 40 height 13
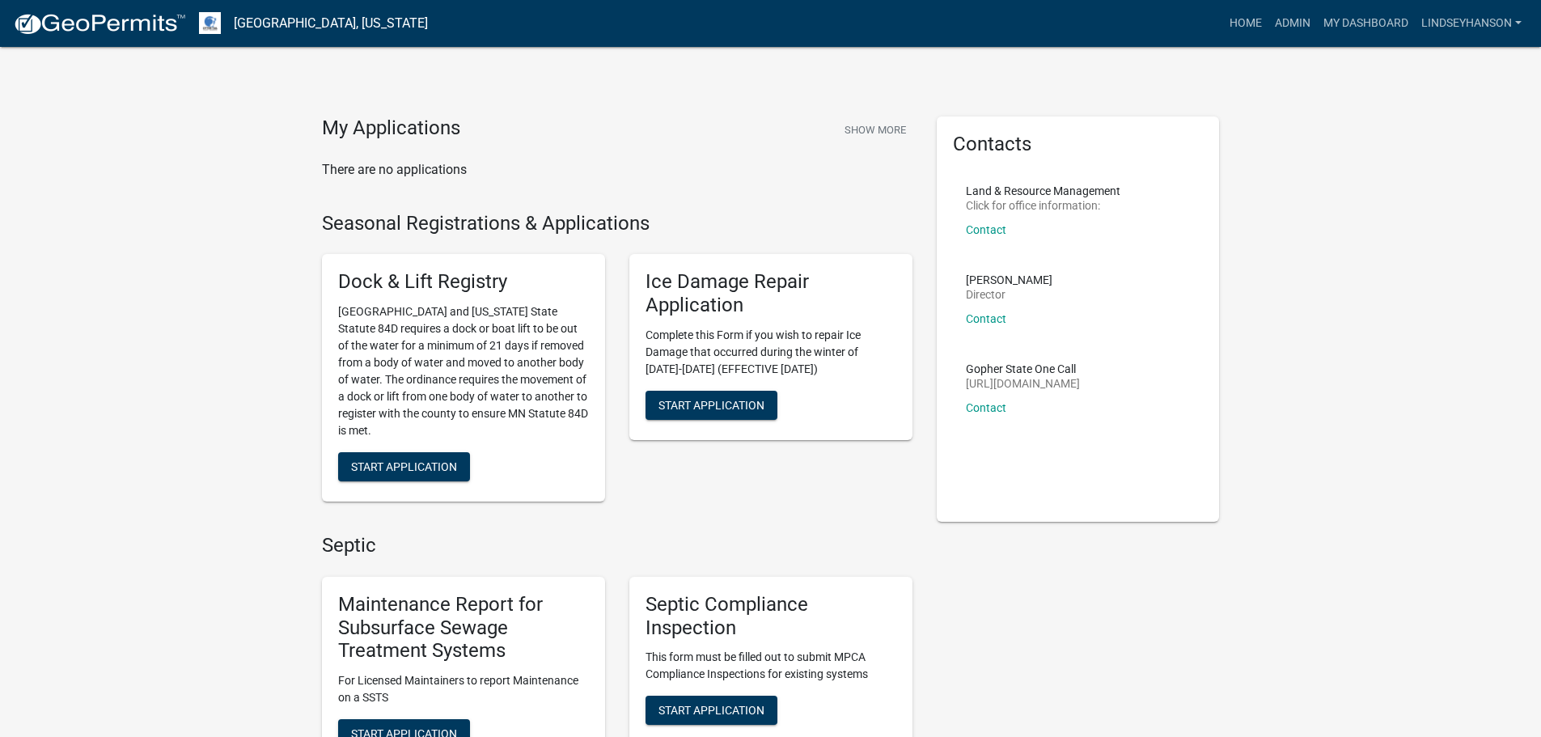
click at [1278, 1] on nav "[GEOGRAPHIC_DATA], [US_STATE] more_horiz Home Admin My Dashboard Lindseyhanson …" at bounding box center [770, 23] width 1541 height 47
click at [1283, 28] on link "Admin" at bounding box center [1293, 23] width 49 height 31
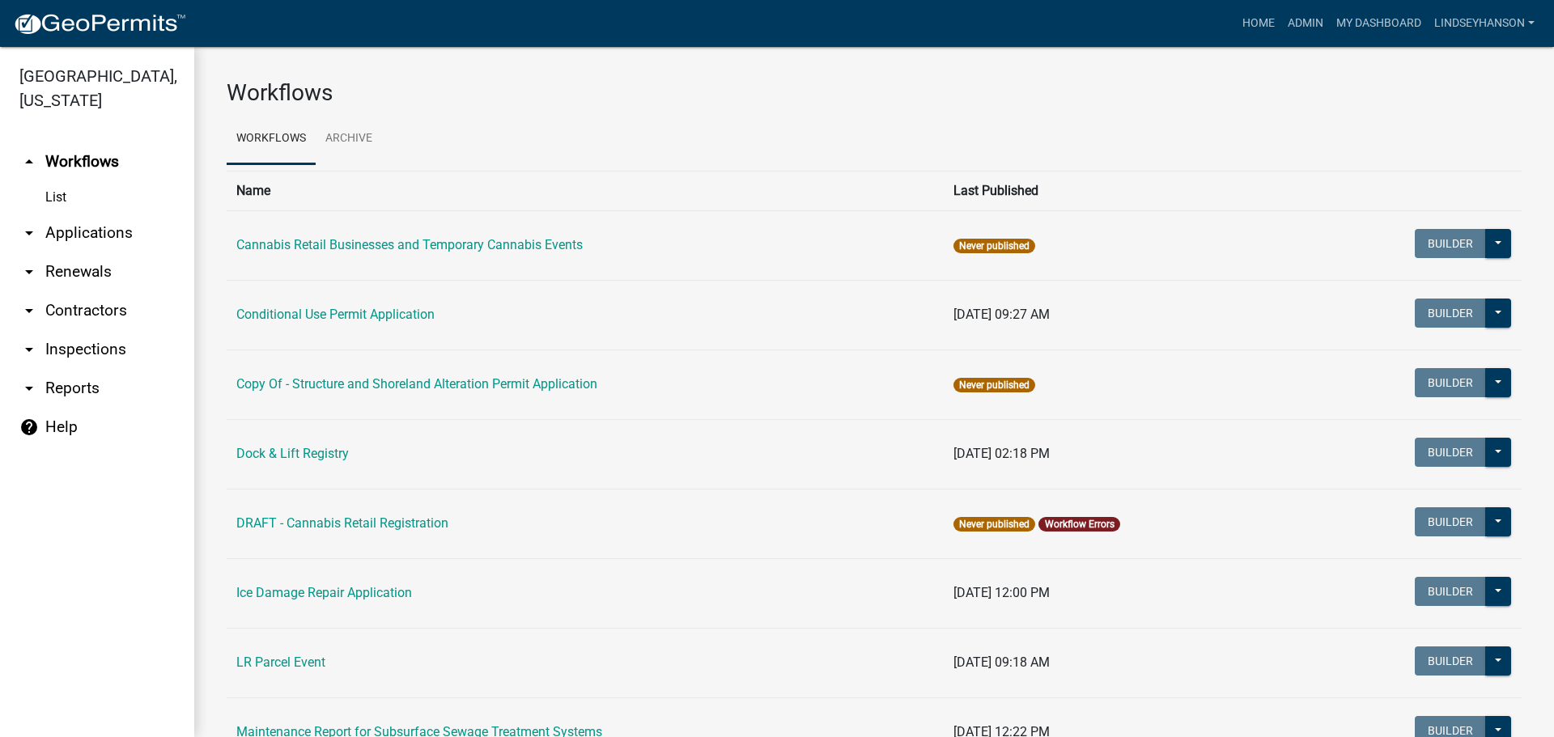
click at [125, 235] on link "arrow_drop_down Applications" at bounding box center [97, 233] width 194 height 39
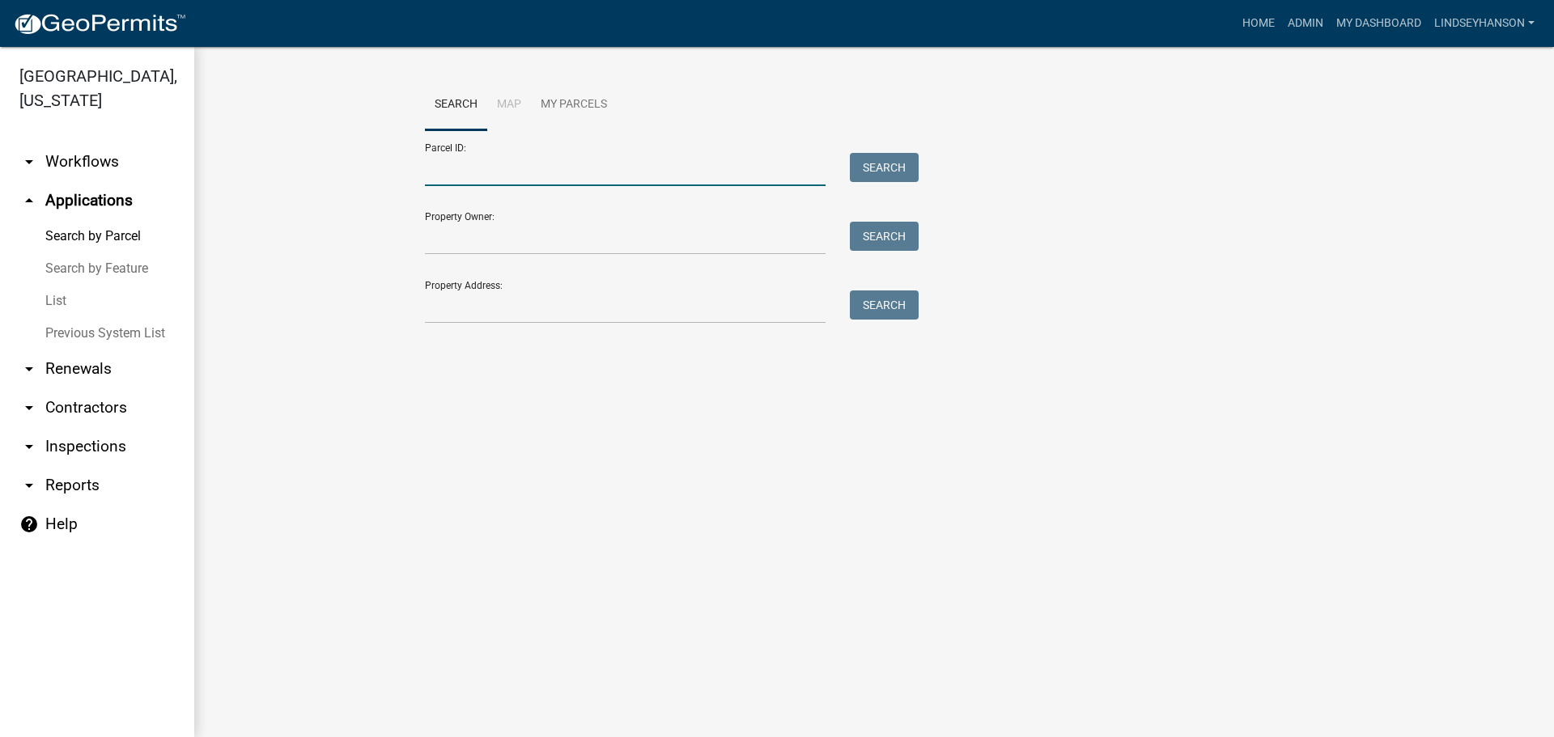
click at [517, 168] on input "Parcel ID:" at bounding box center [625, 169] width 401 height 33
paste input "16000991095000"
type input "16000991095000"
click at [889, 160] on button "Search" at bounding box center [884, 167] width 69 height 29
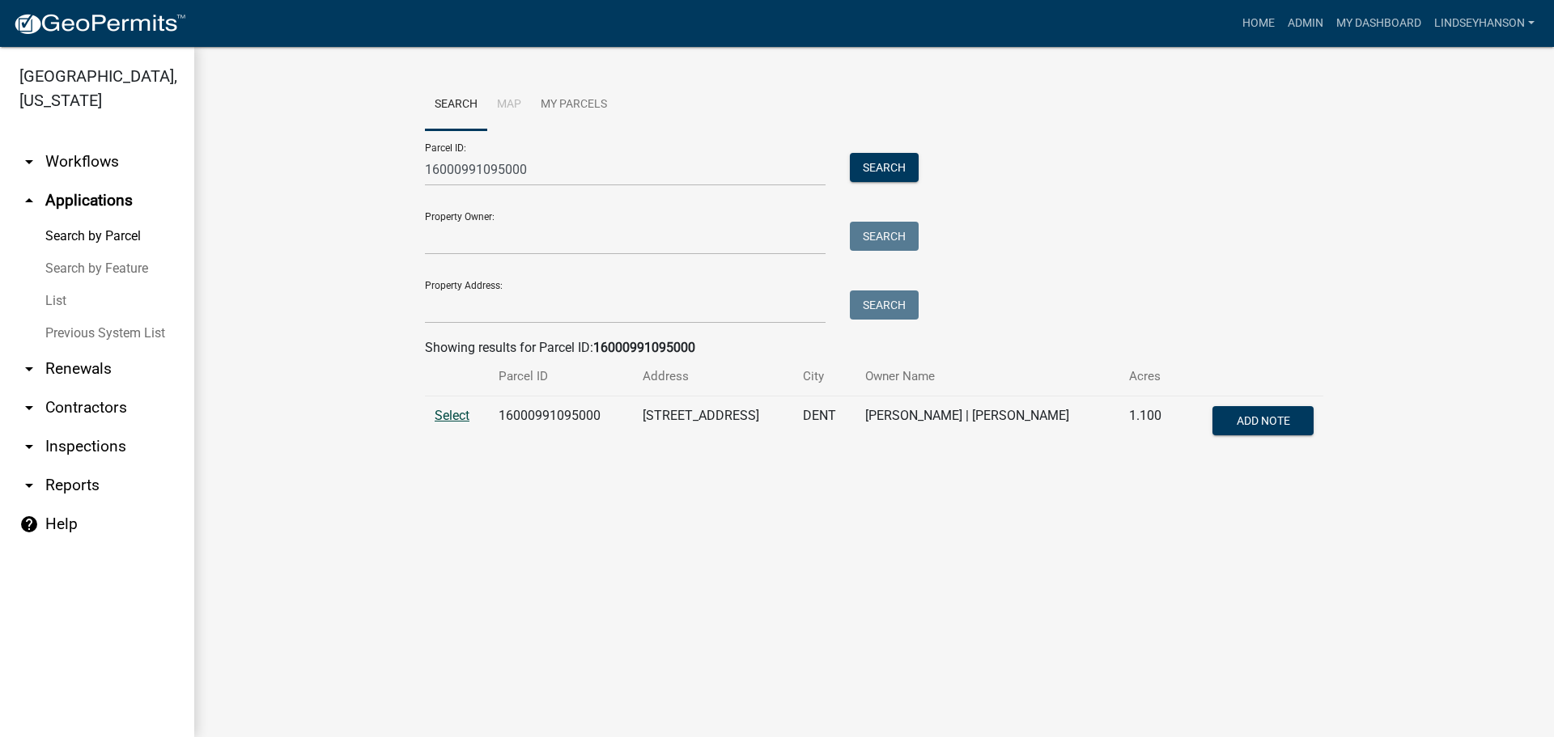
click at [450, 410] on span "Select" at bounding box center [452, 415] width 35 height 15
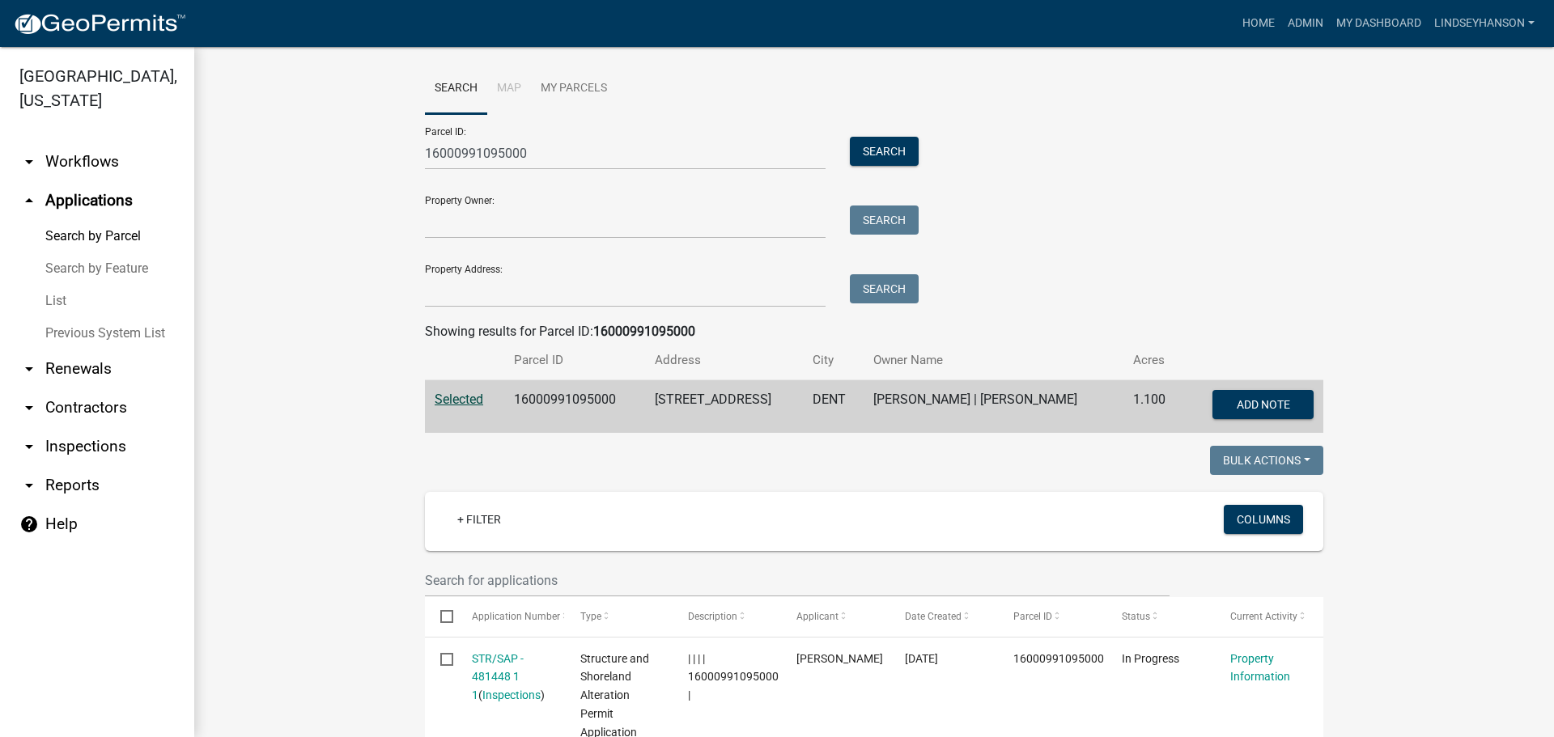
scroll to position [3, 0]
